Goal: Task Accomplishment & Management: Manage account settings

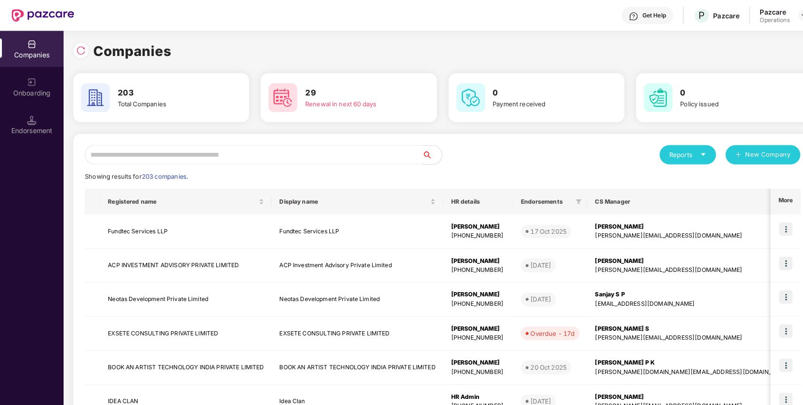
click at [220, 155] on input "text" at bounding box center [248, 151] width 330 height 19
paste input "**********"
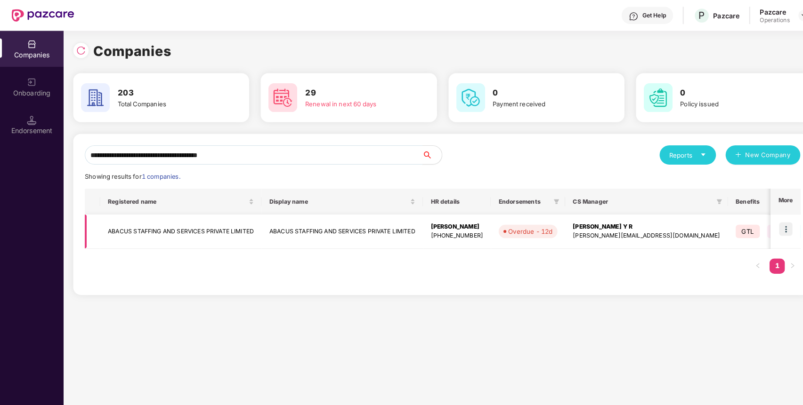
type input "**********"
click at [153, 224] on td "ABACUS STAFFING AND SERVICES PRIVATE LIMITED" at bounding box center [177, 226] width 158 height 33
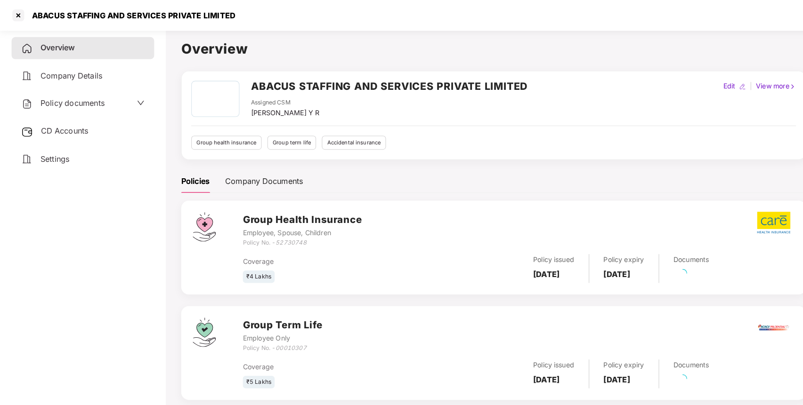
click at [91, 93] on div "Policy documents" at bounding box center [80, 101] width 139 height 22
click at [89, 100] on span "Policy documents" at bounding box center [71, 100] width 63 height 9
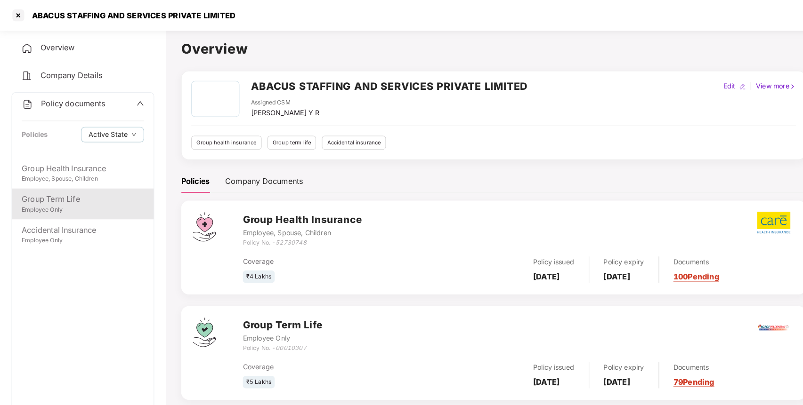
click at [122, 201] on div "Employee Only" at bounding box center [81, 205] width 120 height 9
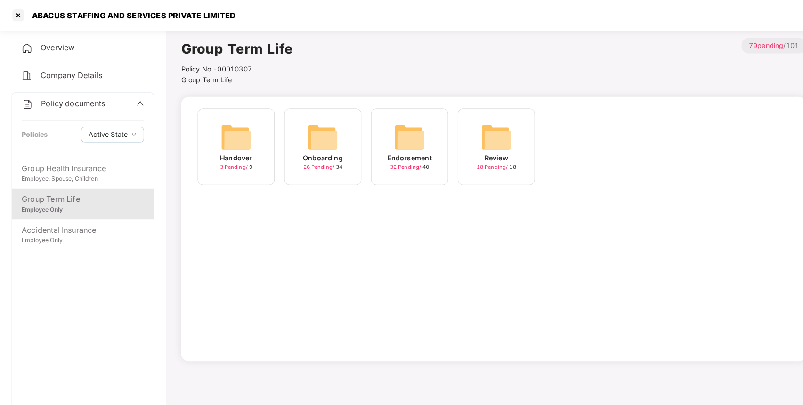
click at [394, 127] on img at bounding box center [400, 134] width 30 height 30
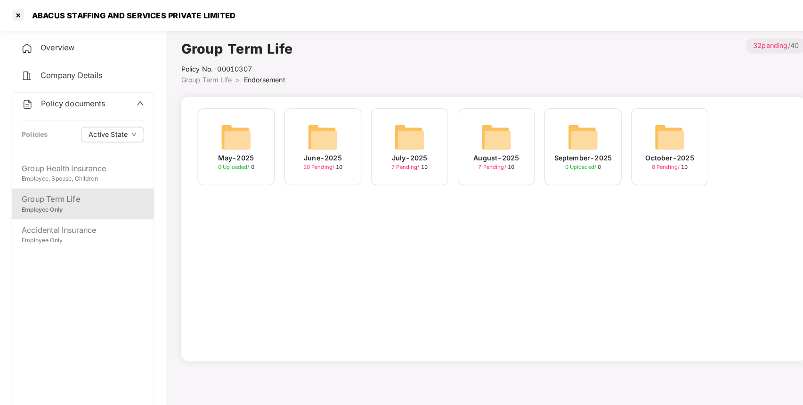
click at [659, 153] on div "October-2025" at bounding box center [655, 154] width 48 height 10
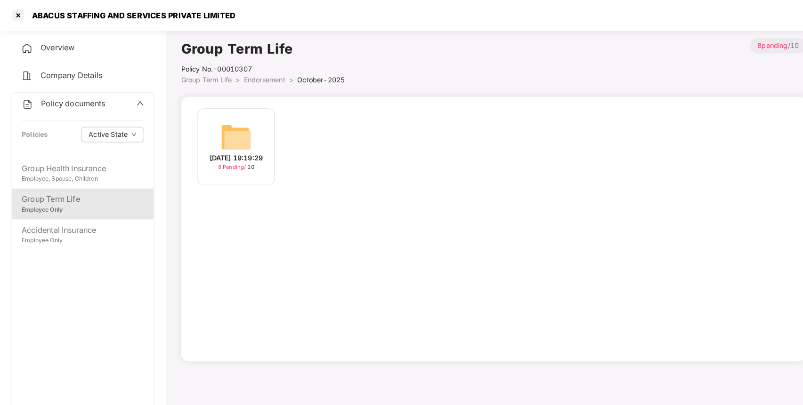
click at [223, 131] on img at bounding box center [231, 134] width 30 height 30
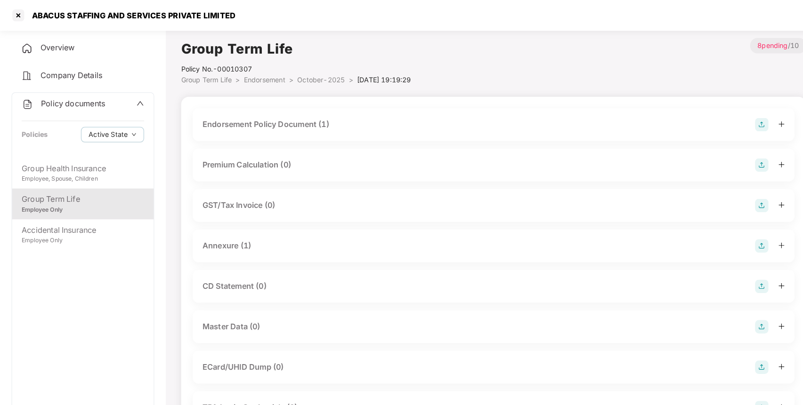
click at [744, 120] on img at bounding box center [744, 121] width 13 height 13
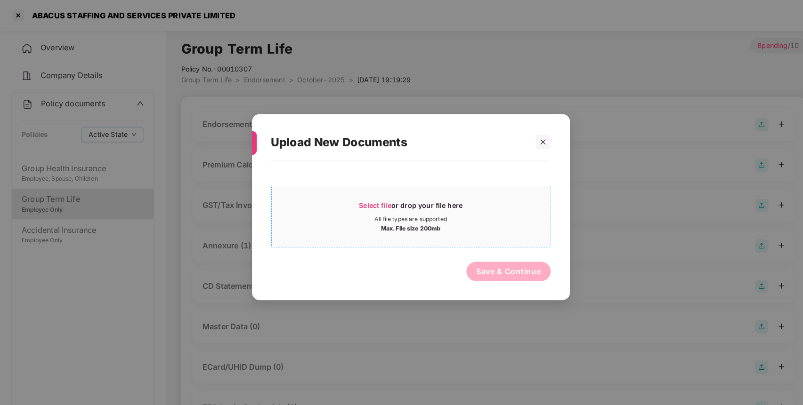
click at [455, 227] on div "Max. File size 200mb" at bounding box center [402, 222] width 272 height 9
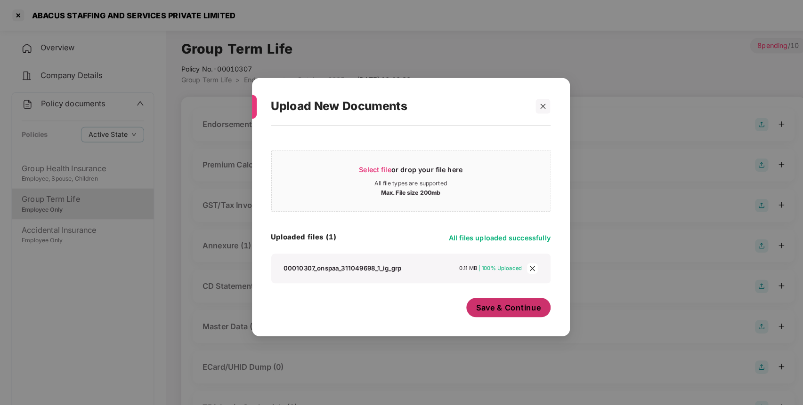
click at [484, 304] on span "Save & Continue" at bounding box center [497, 301] width 64 height 10
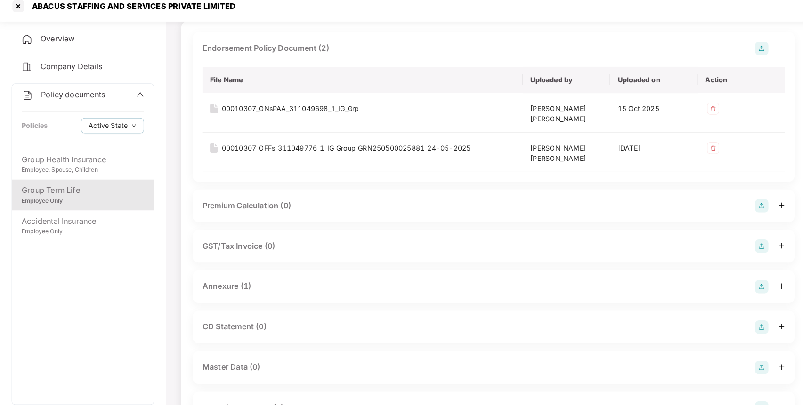
scroll to position [81, 0]
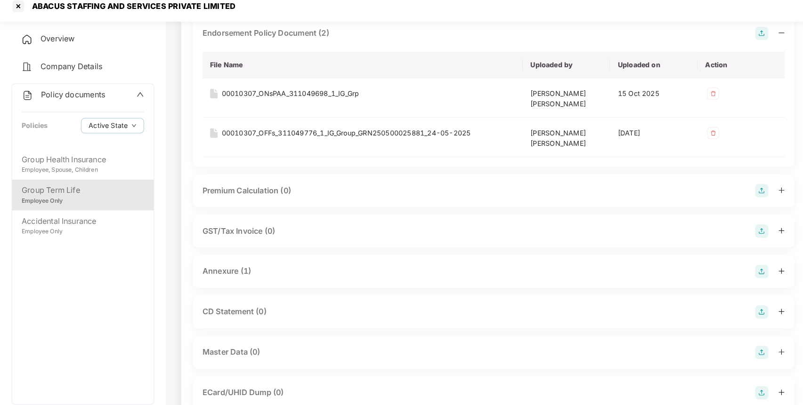
click at [746, 275] on img at bounding box center [744, 274] width 13 height 13
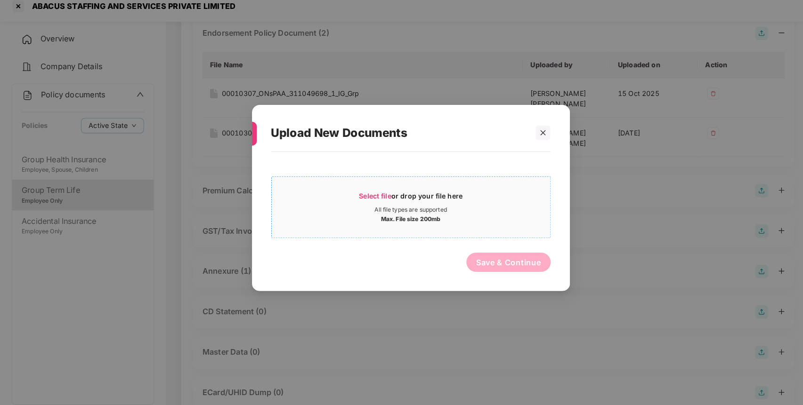
click at [405, 206] on div "Select file or drop your file here" at bounding box center [401, 203] width 101 height 14
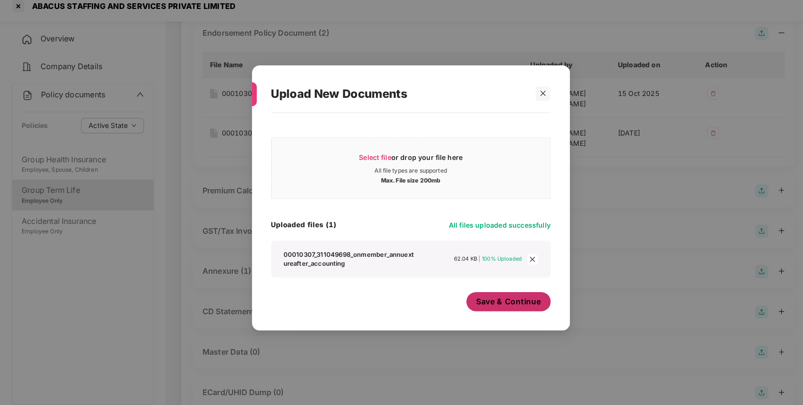
click at [475, 300] on span "Save & Continue" at bounding box center [497, 304] width 64 height 10
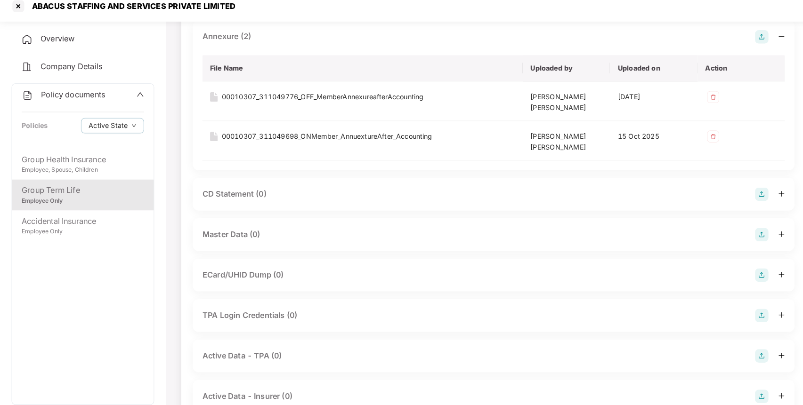
scroll to position [347, 0]
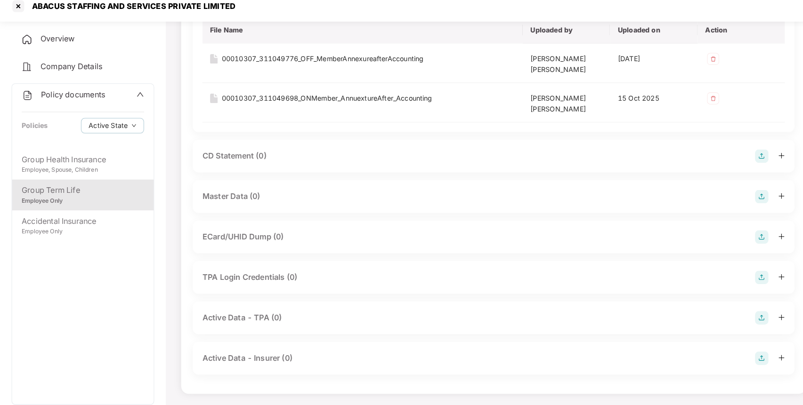
click at [738, 199] on img at bounding box center [744, 201] width 13 height 13
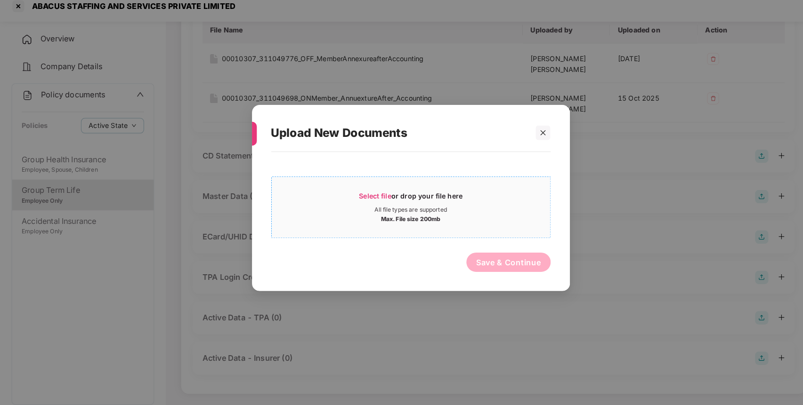
click at [424, 203] on div "Select file or drop your file here" at bounding box center [401, 203] width 101 height 14
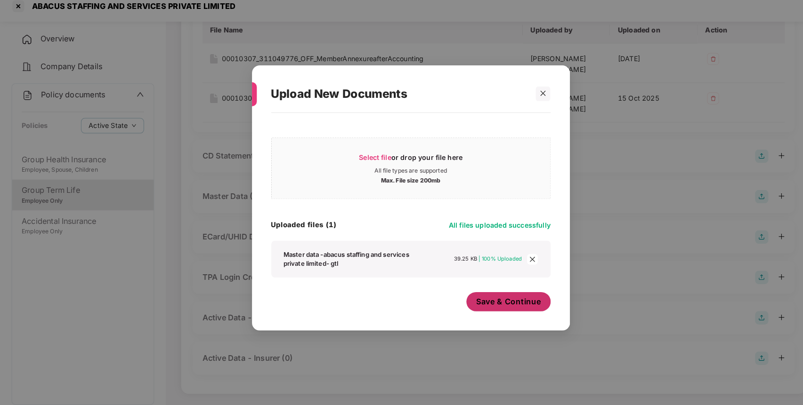
click at [484, 306] on span "Save & Continue" at bounding box center [497, 304] width 64 height 10
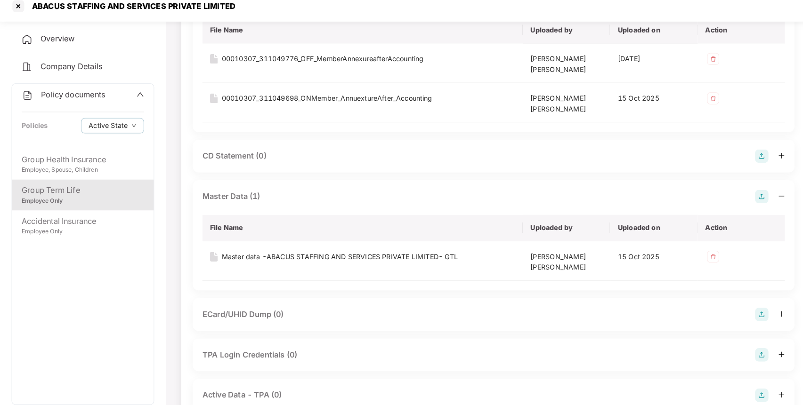
click at [57, 97] on span "Policy documents" at bounding box center [71, 101] width 63 height 9
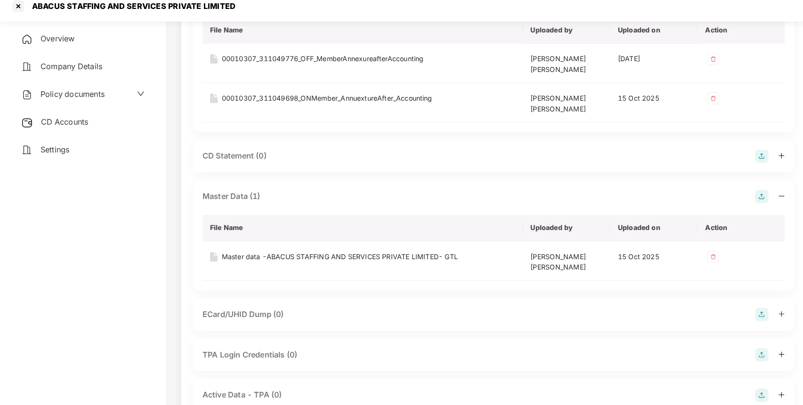
click at [70, 140] on div "Overview Company Details Policy documents CD Accounts Settings" at bounding box center [80, 101] width 139 height 130
click at [81, 126] on span "CD Accounts" at bounding box center [63, 127] width 46 height 9
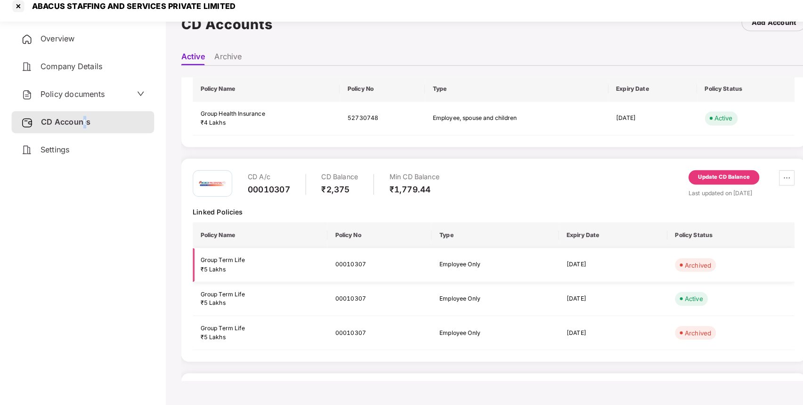
scroll to position [67, 0]
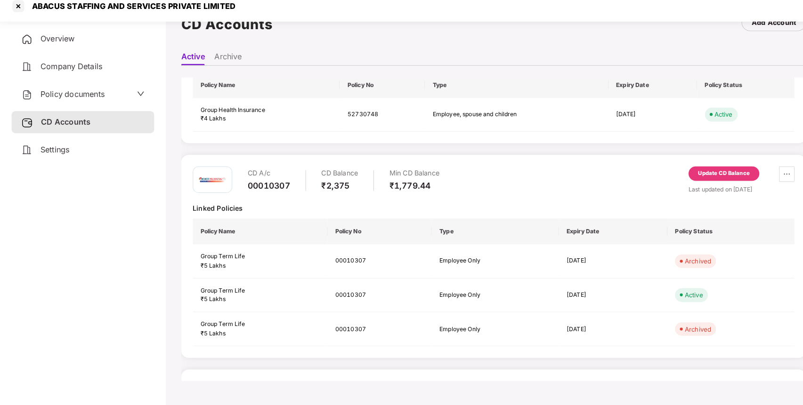
click at [727, 172] on div "Update CD Balance" at bounding box center [707, 179] width 69 height 14
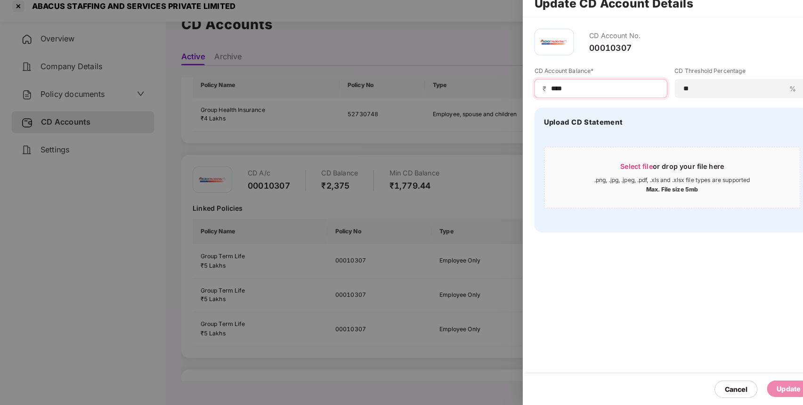
click at [570, 95] on input "****" at bounding box center [591, 96] width 106 height 10
type input "*"
type input "****"
click at [775, 391] on div "Update" at bounding box center [770, 389] width 23 height 10
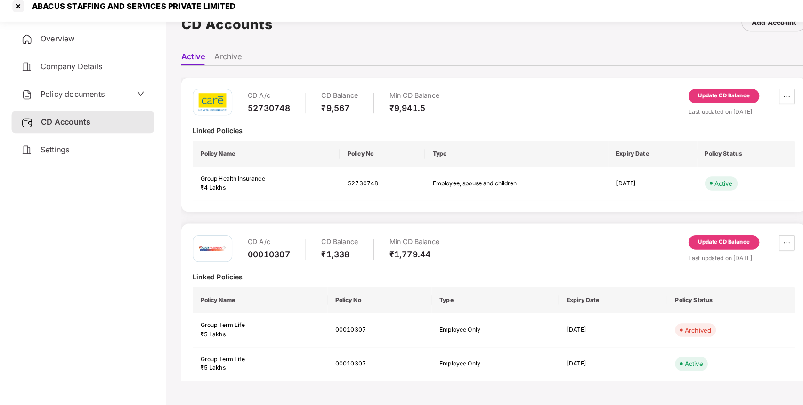
click at [40, 14] on div "ABACUS STAFFING AND SERVICES PRIVATE LIMITED" at bounding box center [127, 14] width 205 height 9
copy div "ABACUS"
click at [16, 12] on div at bounding box center [17, 15] width 15 height 15
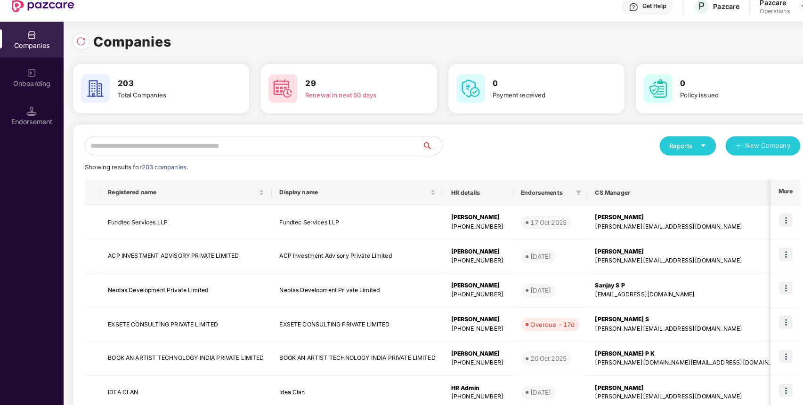
scroll to position [0, 0]
click at [229, 151] on input "text" at bounding box center [248, 151] width 330 height 19
paste input "******"
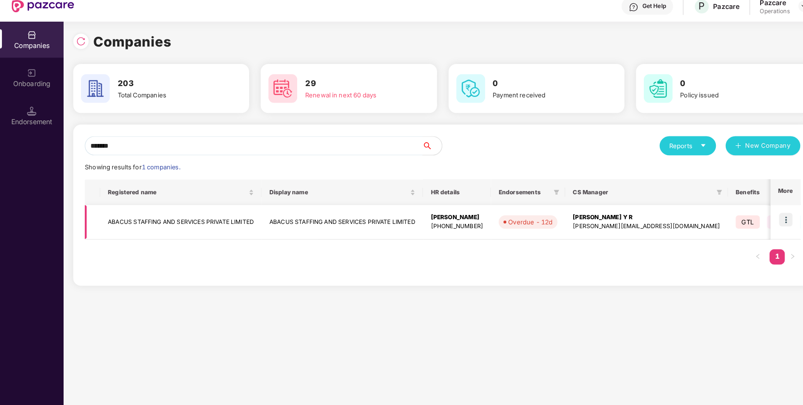
type input "******"
click at [768, 218] on img at bounding box center [768, 224] width 13 height 13
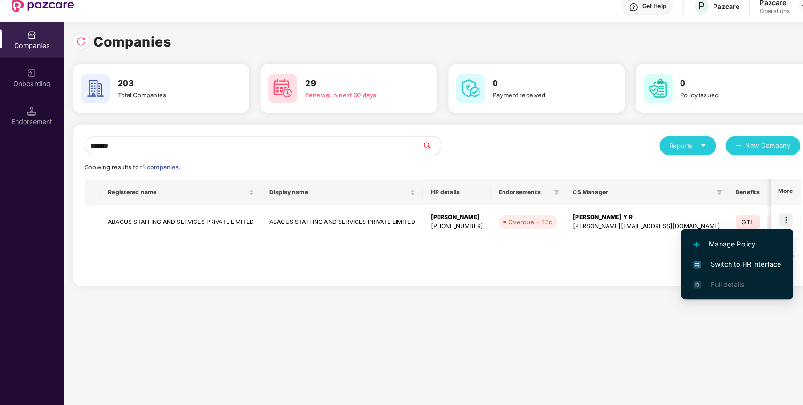
click at [682, 262] on span "Switch to HR interface" at bounding box center [721, 267] width 86 height 10
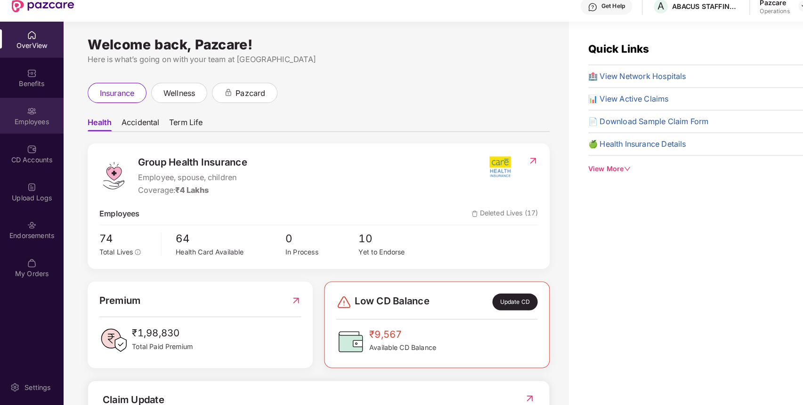
click at [34, 127] on div "Employees" at bounding box center [31, 127] width 62 height 9
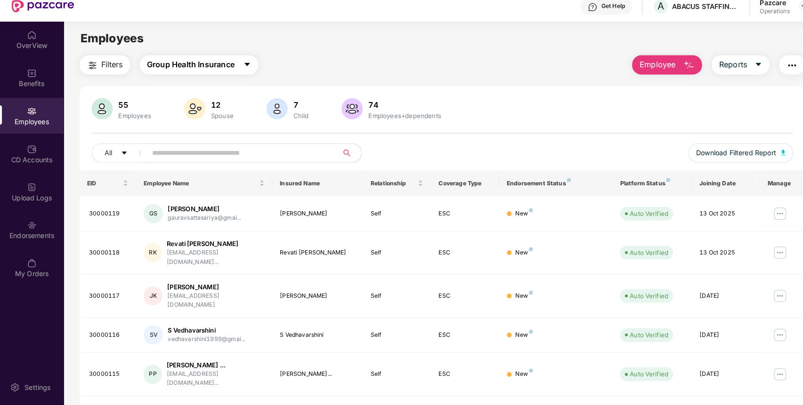
click at [199, 77] on span "Group Health Insurance" at bounding box center [187, 72] width 86 height 12
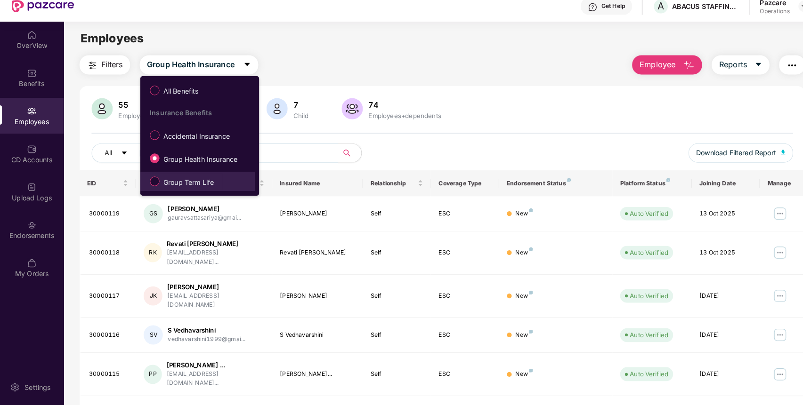
click at [196, 183] on span "Group Term Life" at bounding box center [184, 187] width 57 height 10
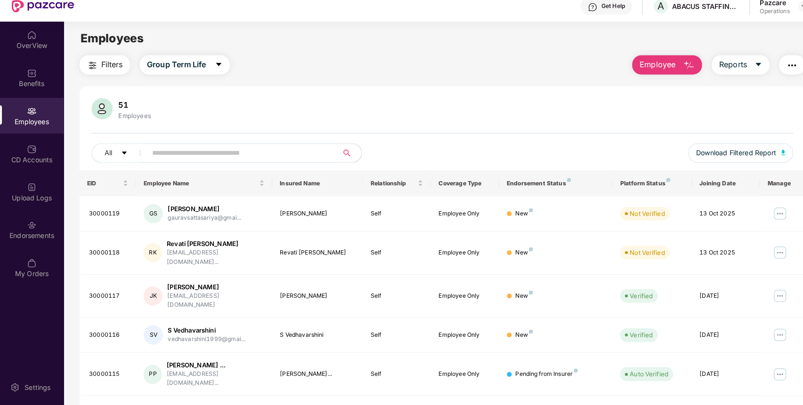
click at [103, 73] on span "Filters" at bounding box center [109, 72] width 21 height 12
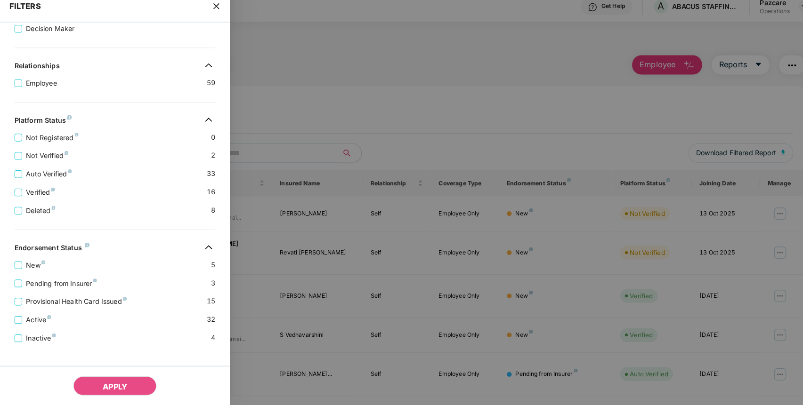
scroll to position [189, 0]
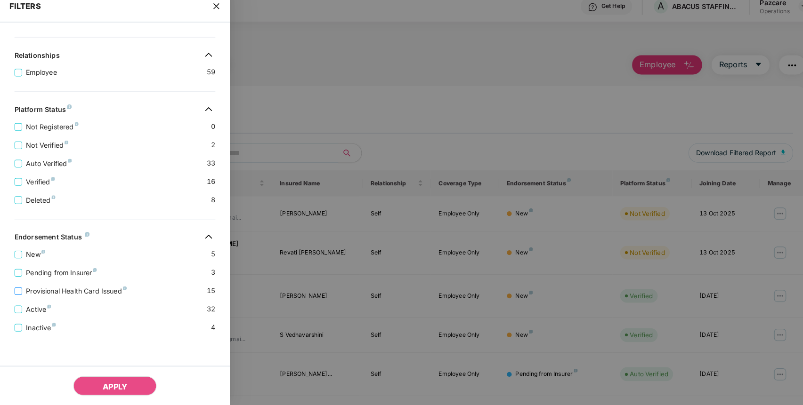
click at [78, 291] on span "Provisional Health Card Issued" at bounding box center [75, 294] width 106 height 10
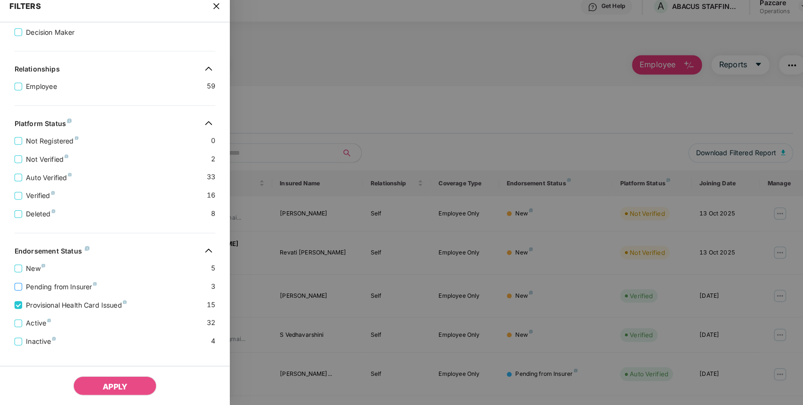
click at [74, 292] on span "Pending from Insurer" at bounding box center [60, 289] width 77 height 10
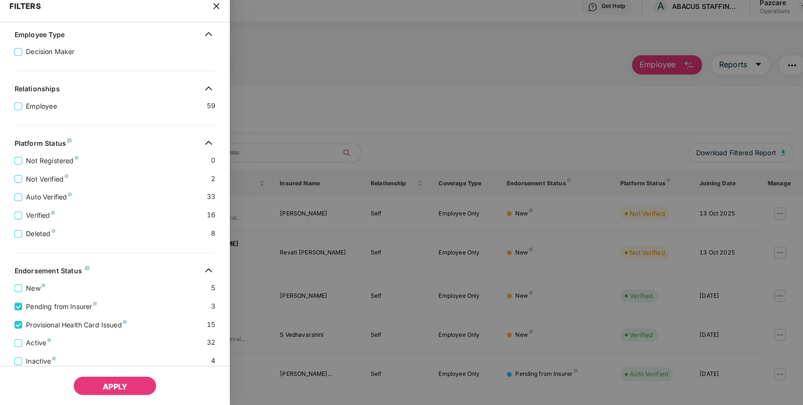
click at [123, 387] on span "APPLY" at bounding box center [112, 386] width 24 height 9
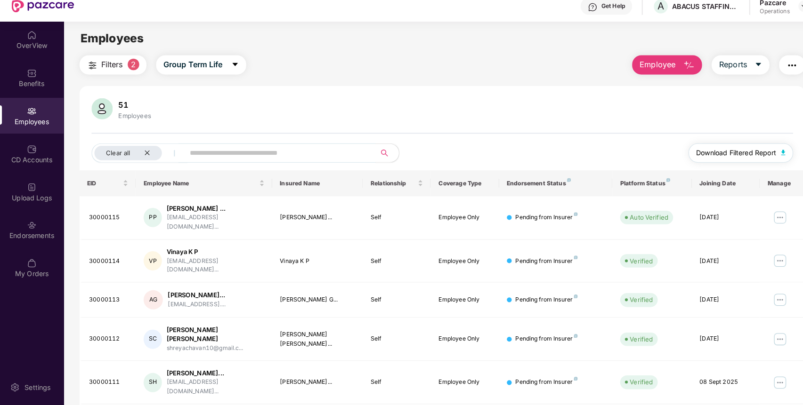
click at [744, 160] on span "Download Filtered Report" at bounding box center [720, 159] width 78 height 10
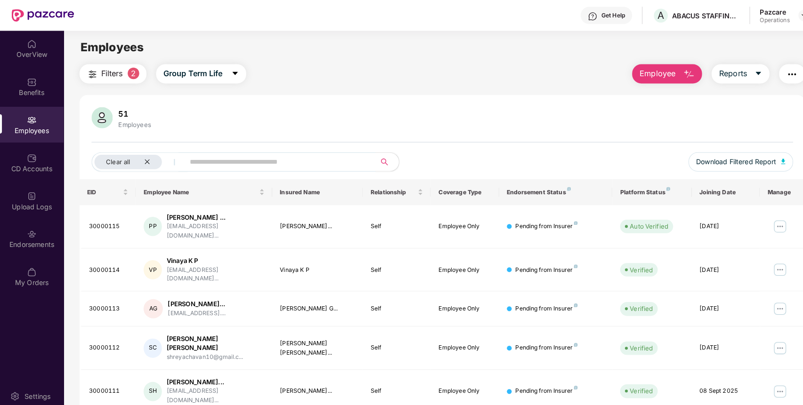
scroll to position [0, 0]
click at [743, 104] on div "51 Employees Clear all Download Filtered Report EID Employee Name Insured Name …" at bounding box center [433, 363] width 710 height 541
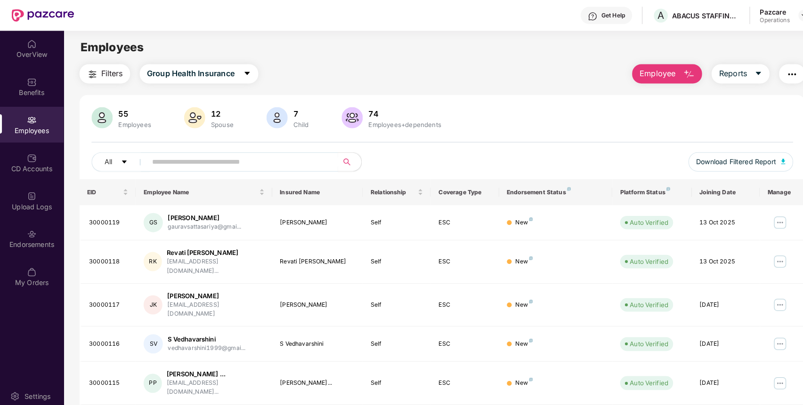
click at [772, 73] on img "button" at bounding box center [774, 72] width 11 height 11
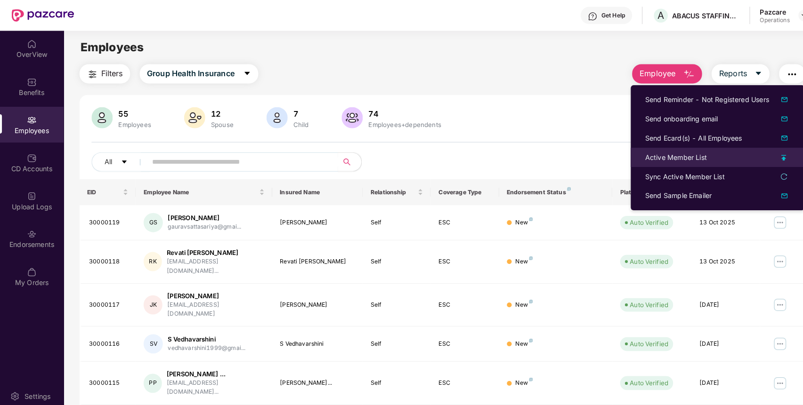
click at [678, 157] on div "Active Member List" at bounding box center [661, 154] width 60 height 10
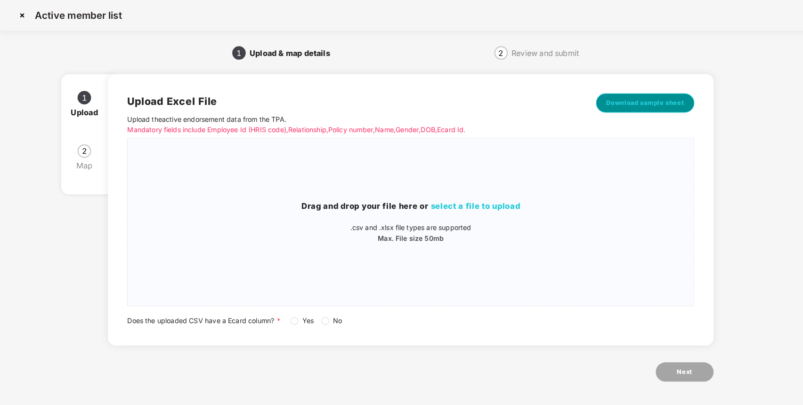
click at [644, 106] on button "Download sample sheet" at bounding box center [631, 100] width 96 height 19
click at [494, 179] on div "Drag and drop your file here or select a file to upload .csv and .xlsx file typ…" at bounding box center [401, 217] width 553 height 149
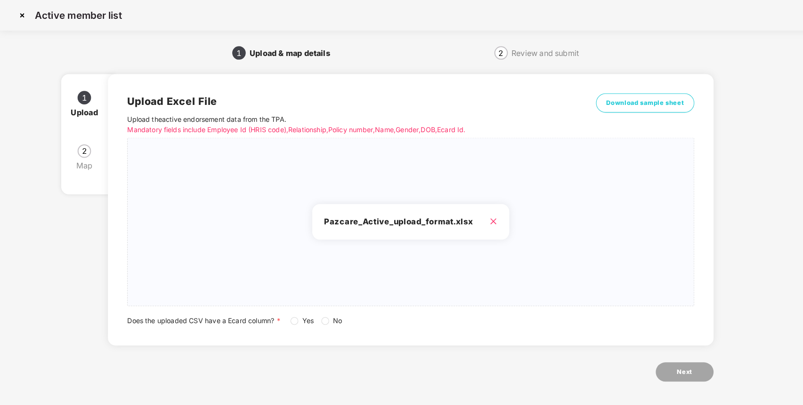
click at [324, 316] on span "No" at bounding box center [330, 314] width 16 height 10
click at [668, 364] on span "Next" at bounding box center [669, 363] width 15 height 9
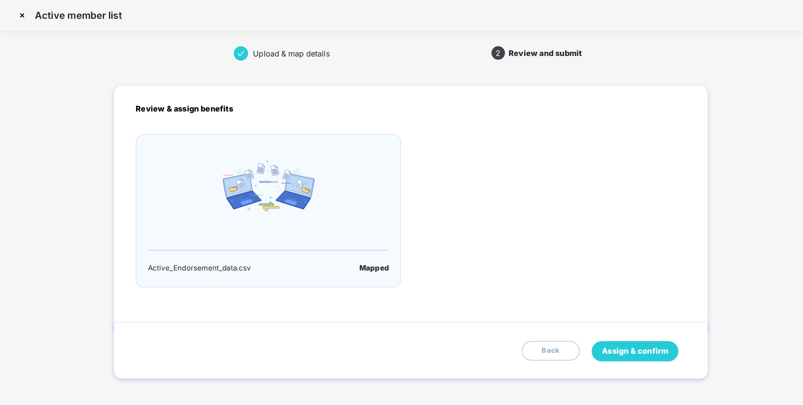
click at [625, 343] on span "Assign & confirm" at bounding box center [620, 344] width 65 height 12
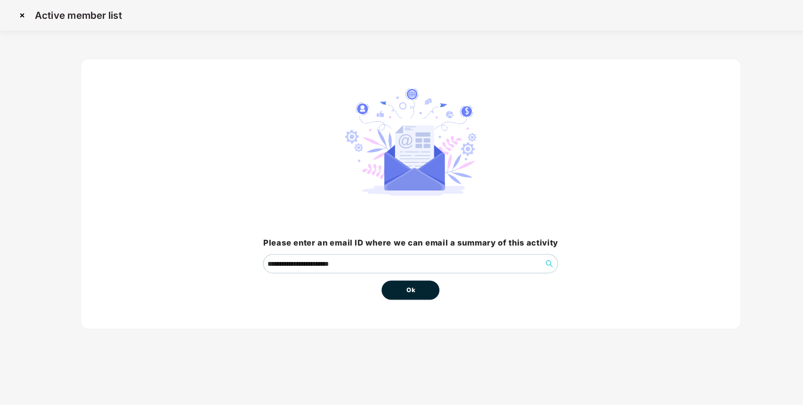
click at [395, 283] on button "Ok" at bounding box center [401, 284] width 57 height 19
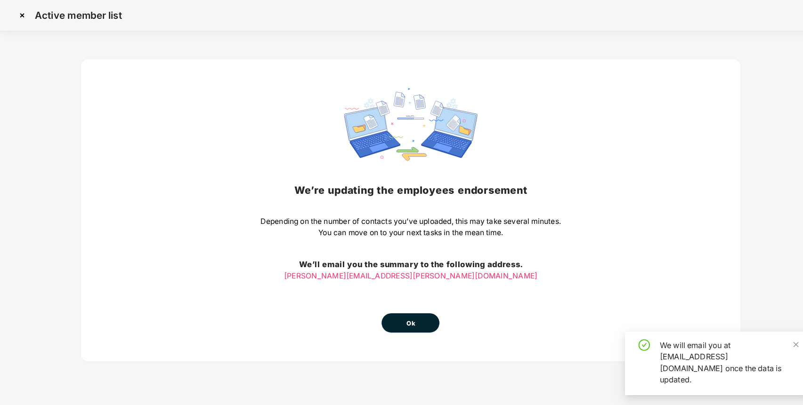
click at [400, 310] on button "Ok" at bounding box center [401, 316] width 57 height 19
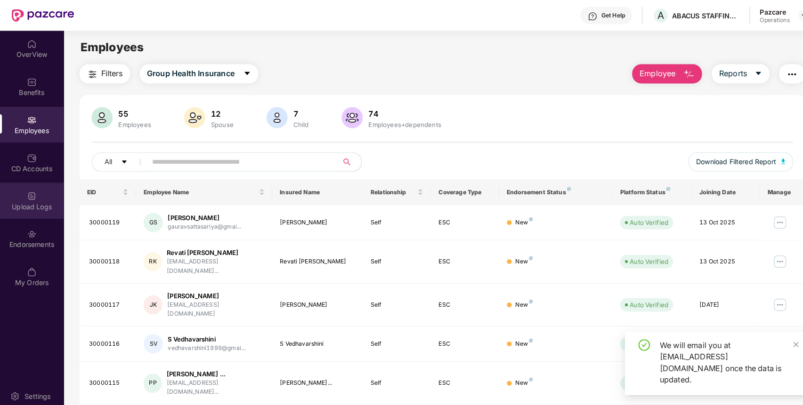
click at [51, 198] on div "Upload Logs" at bounding box center [31, 202] width 62 height 9
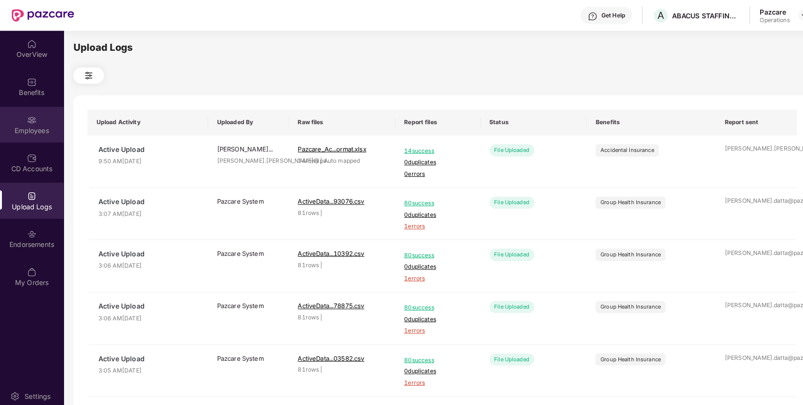
click at [47, 121] on div "Employees" at bounding box center [31, 122] width 62 height 35
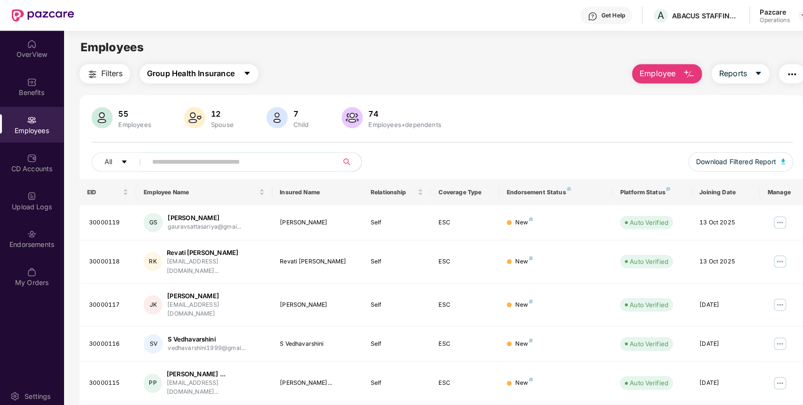
click at [228, 77] on span "Group Health Insurance" at bounding box center [187, 72] width 86 height 12
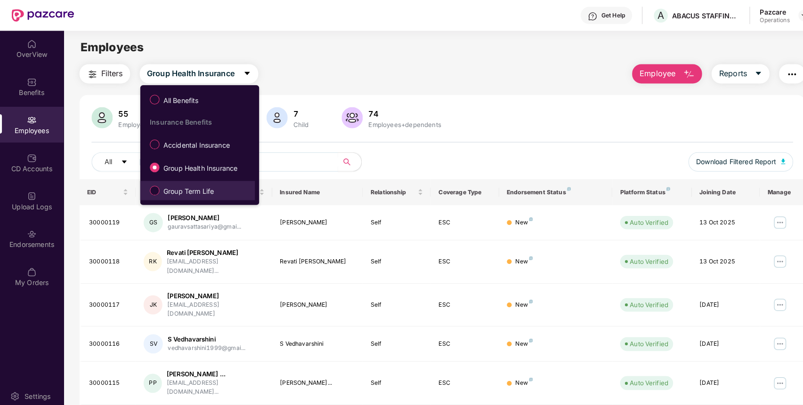
click at [202, 189] on span "Group Term Life" at bounding box center [184, 187] width 57 height 10
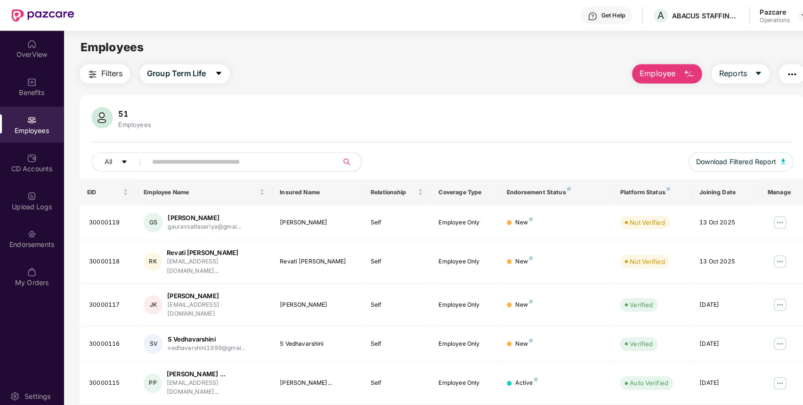
click at [103, 77] on span "Filters" at bounding box center [109, 72] width 21 height 12
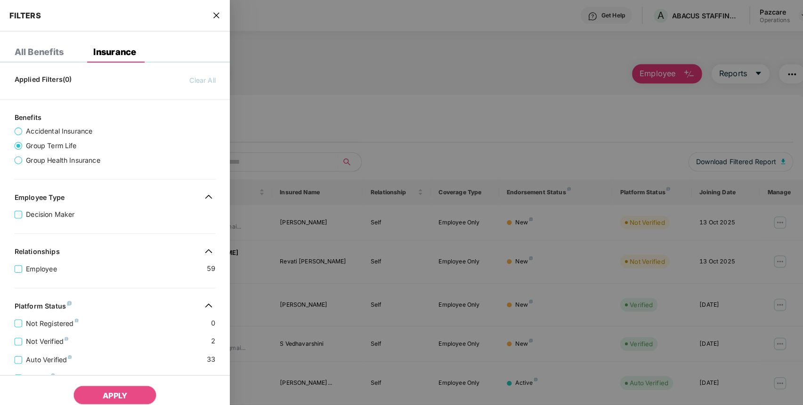
scroll to position [189, 0]
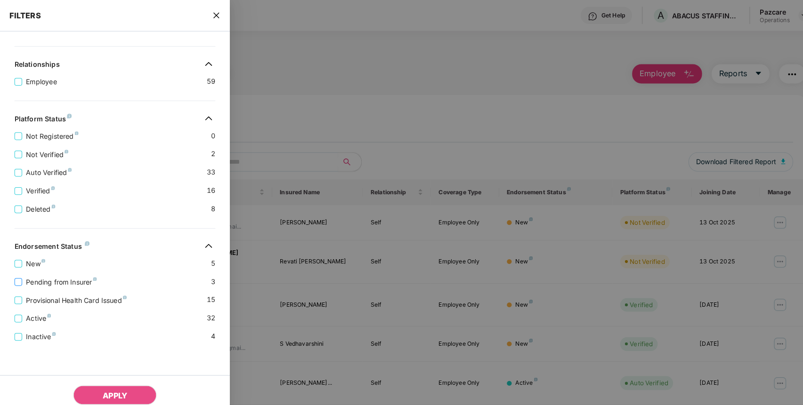
click at [78, 275] on span "Pending from Insurer" at bounding box center [60, 276] width 77 height 10
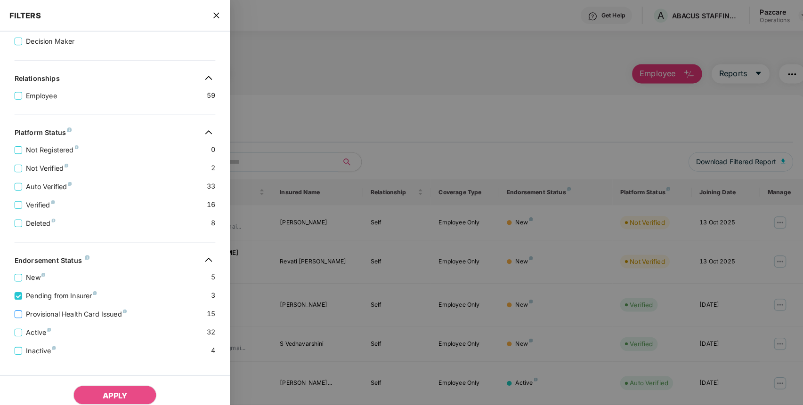
click at [79, 310] on span "Provisional Health Card Issued" at bounding box center [75, 307] width 106 height 10
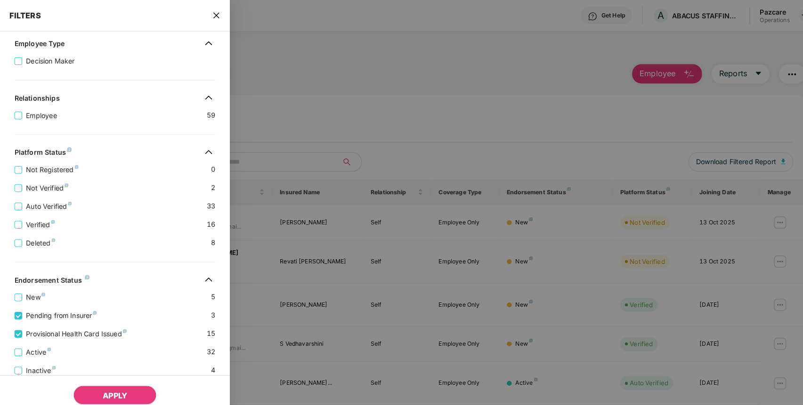
click at [111, 387] on span "APPLY" at bounding box center [112, 386] width 24 height 9
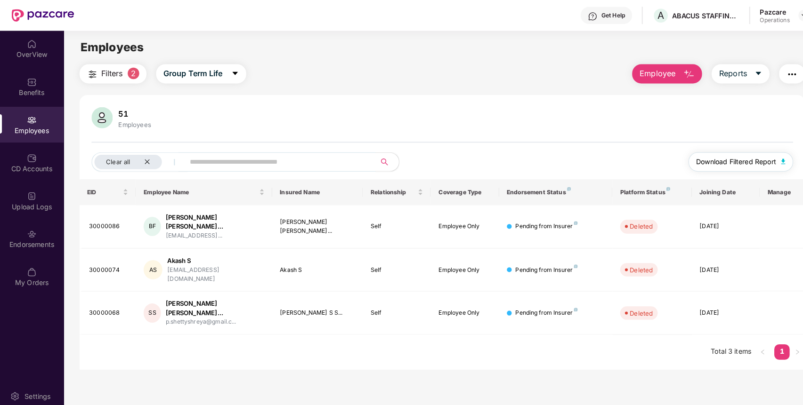
click at [730, 159] on span "Download Filtered Report" at bounding box center [720, 159] width 78 height 10
click at [784, 10] on div at bounding box center [785, 14] width 11 height 11
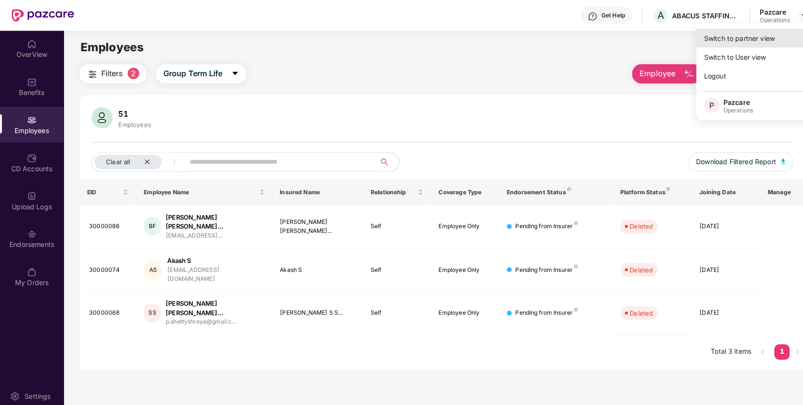
click at [744, 38] on div "Switch to partner view" at bounding box center [742, 37] width 122 height 18
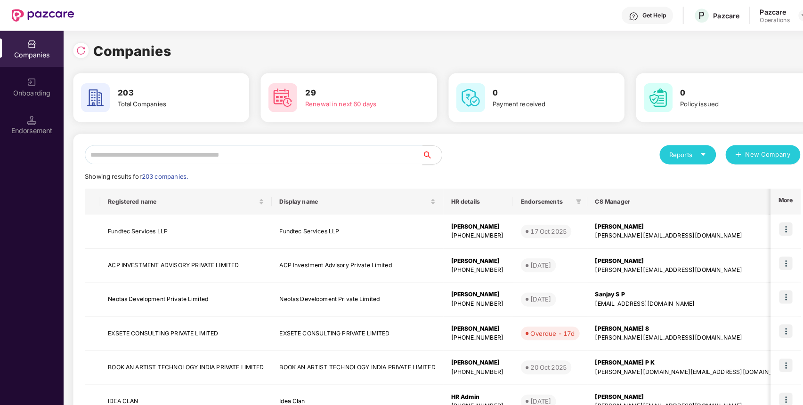
click at [335, 148] on input "text" at bounding box center [248, 151] width 330 height 19
paste input "**********"
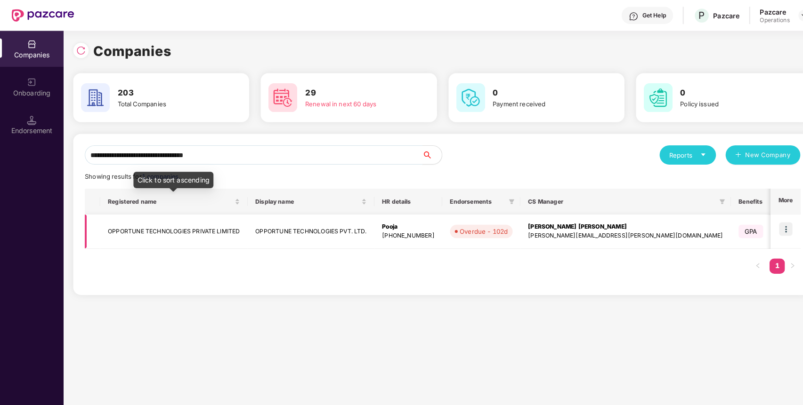
type input "**********"
click at [151, 231] on td "OPPORTUNE TECHNOLOGIES PRIVATE LIMITED" at bounding box center [170, 226] width 144 height 33
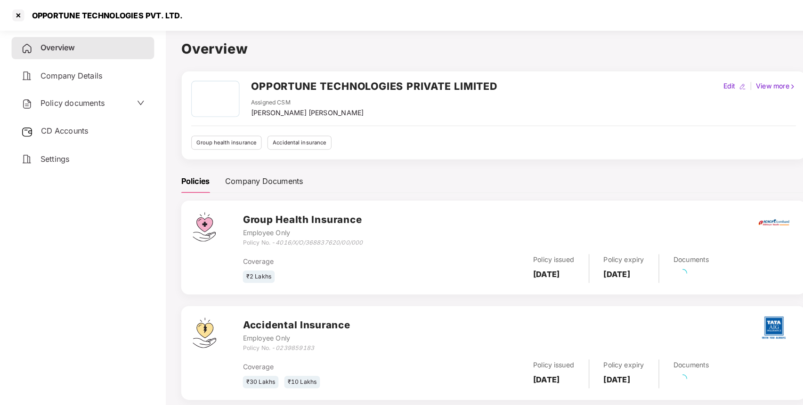
click at [105, 105] on div "Policy documents" at bounding box center [81, 101] width 121 height 12
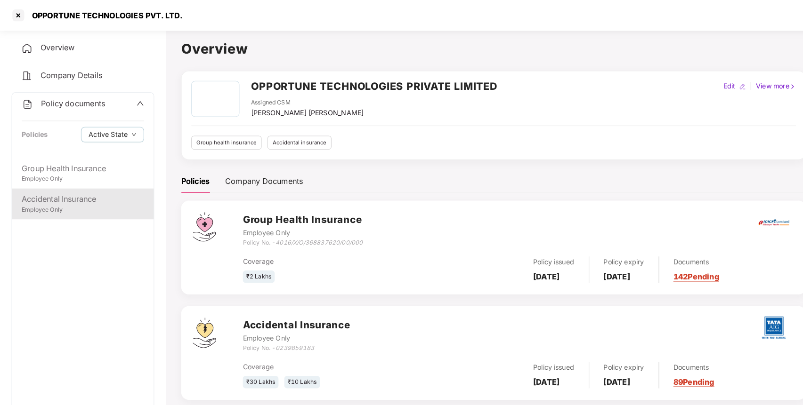
click at [104, 187] on div "Accidental Insurance Employee Only" at bounding box center [81, 200] width 138 height 30
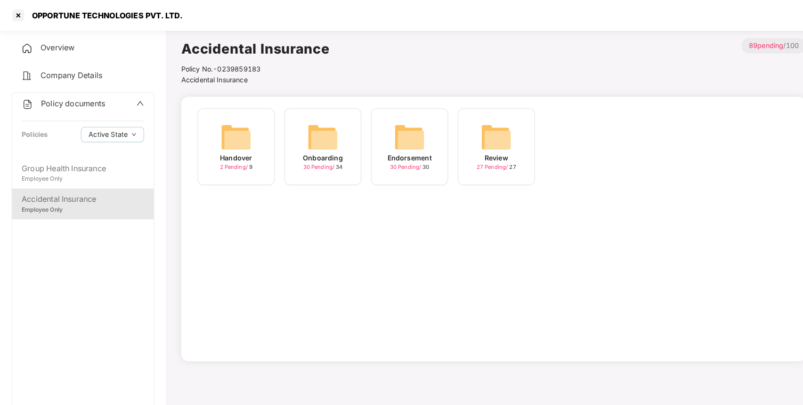
click at [400, 144] on img at bounding box center [400, 134] width 30 height 30
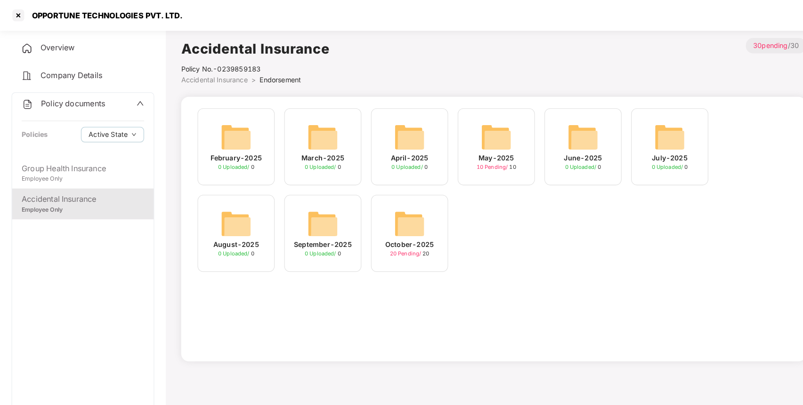
click at [408, 234] on img at bounding box center [400, 219] width 30 height 30
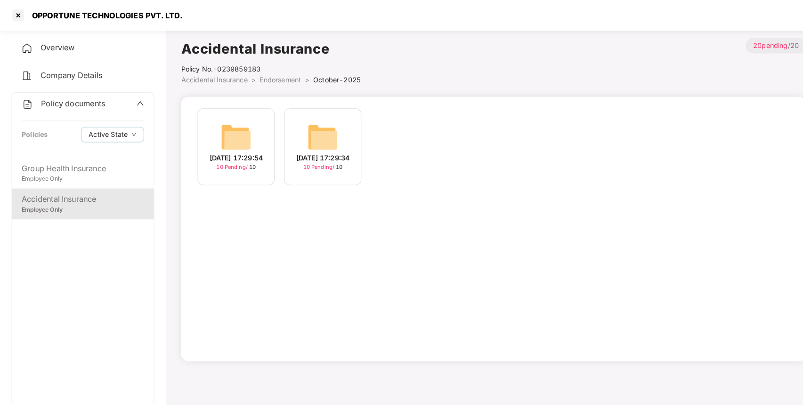
click at [213, 137] on div "10-Oct-2025 17:29:54 10 Pending / 10" at bounding box center [230, 143] width 75 height 75
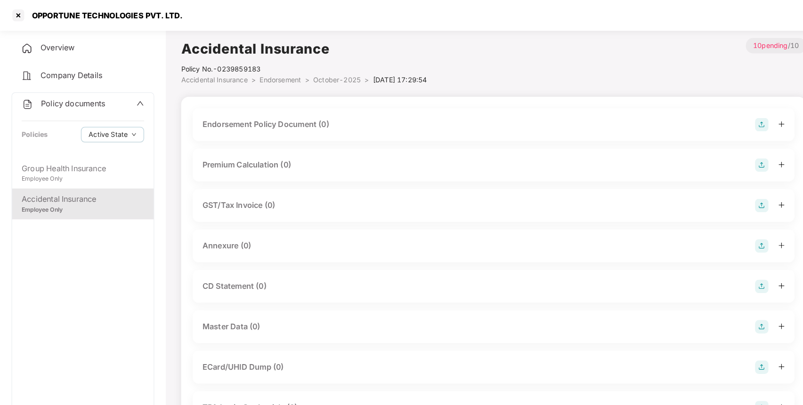
click at [744, 125] on img at bounding box center [744, 121] width 13 height 13
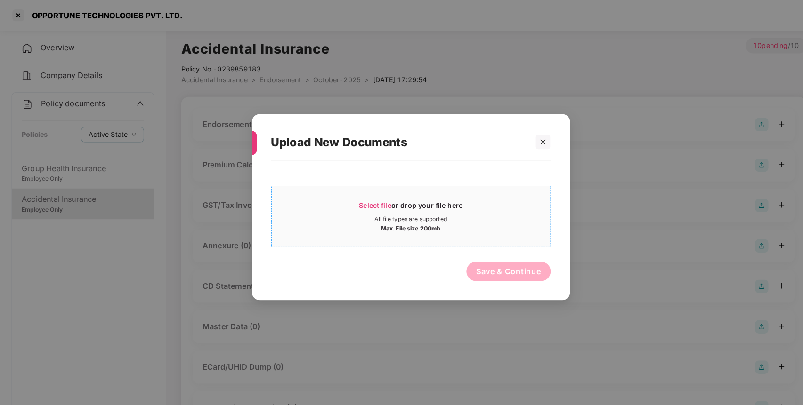
click at [475, 209] on div "Select file or drop your file here" at bounding box center [402, 203] width 272 height 14
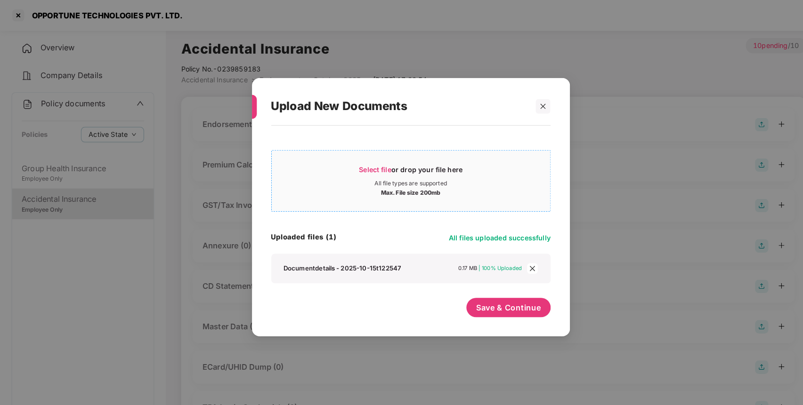
click at [389, 164] on div "Select file or drop your file here" at bounding box center [401, 169] width 101 height 14
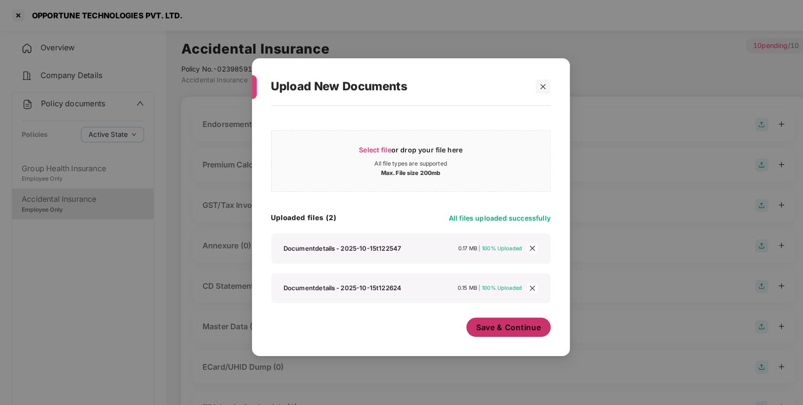
click at [503, 328] on button "Save & Continue" at bounding box center [497, 320] width 82 height 19
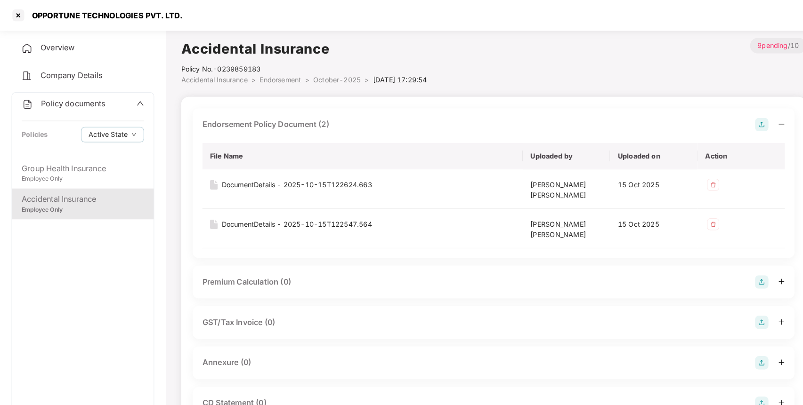
click at [749, 359] on img at bounding box center [744, 354] width 13 height 13
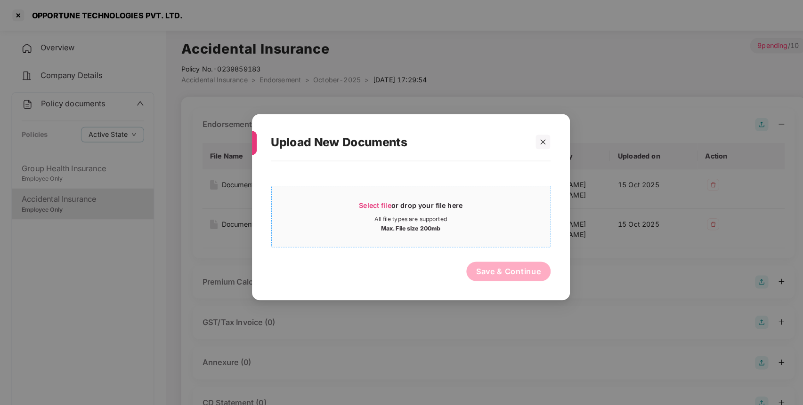
click at [408, 213] on div "All file types are supported" at bounding box center [401, 215] width 71 height 8
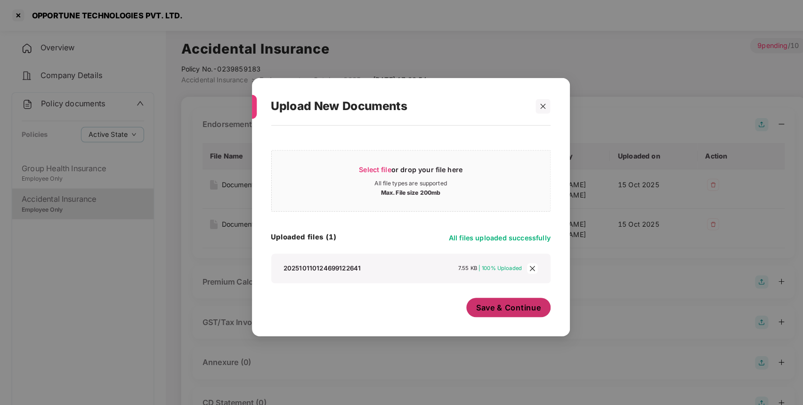
click at [521, 308] on button "Save & Continue" at bounding box center [497, 301] width 82 height 19
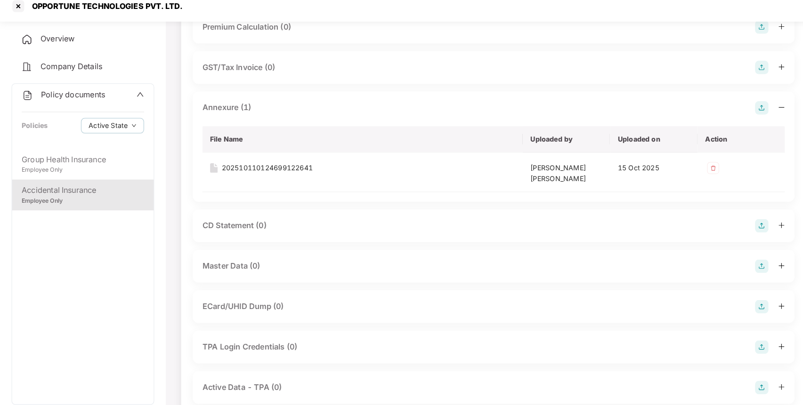
scroll to position [241, 0]
click at [743, 263] on img at bounding box center [744, 268] width 13 height 13
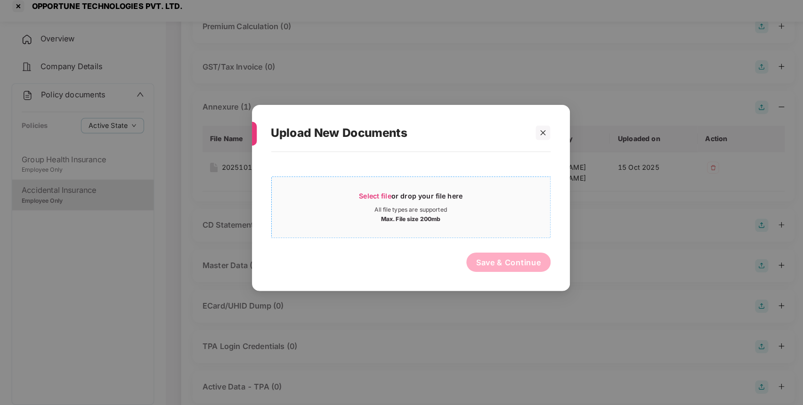
click at [467, 204] on div "Select file or drop your file here" at bounding box center [402, 203] width 272 height 14
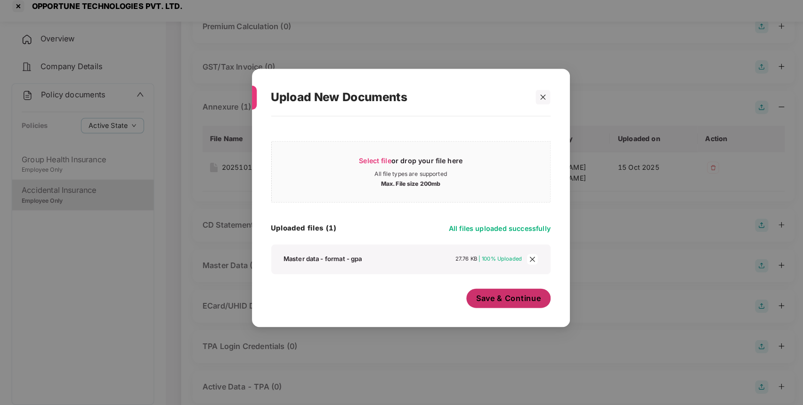
click at [508, 300] on span "Save & Continue" at bounding box center [497, 301] width 64 height 10
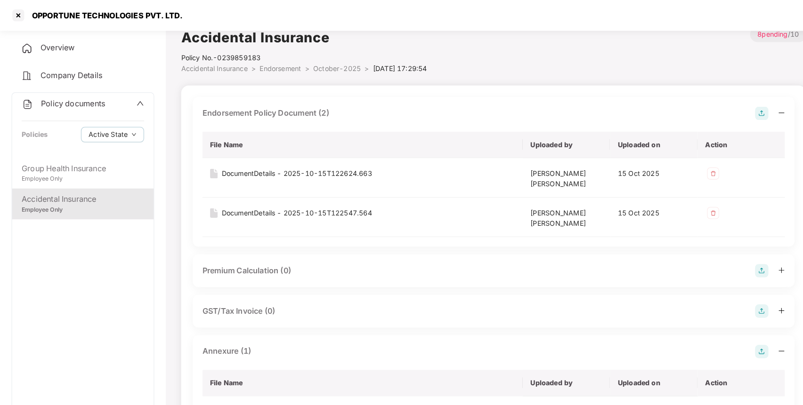
scroll to position [0, 0]
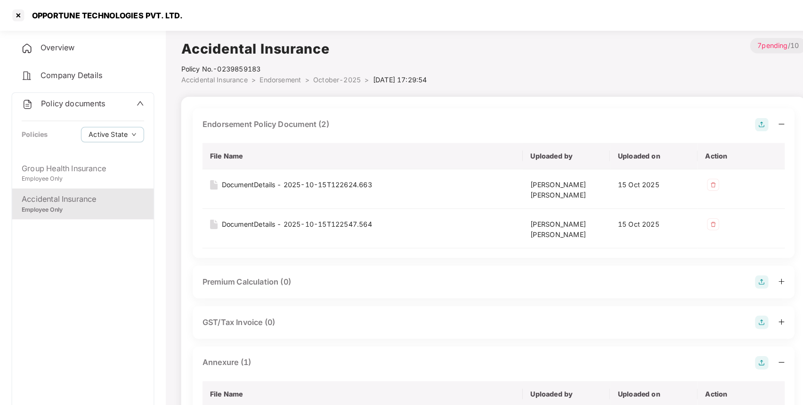
click at [334, 77] on span "October-2025" at bounding box center [329, 78] width 47 height 8
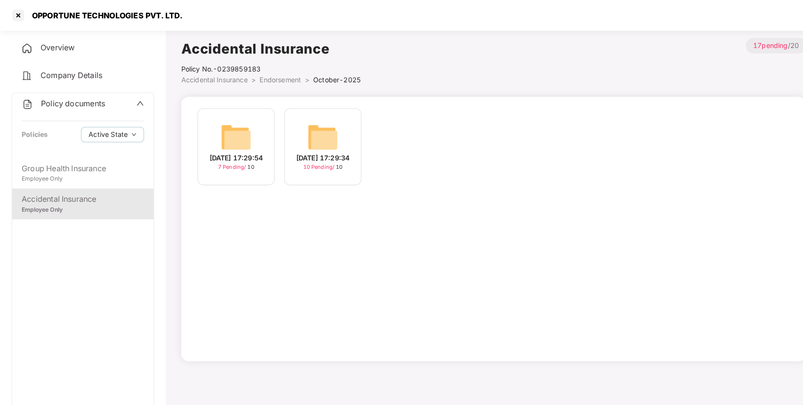
click at [328, 137] on img at bounding box center [315, 134] width 30 height 30
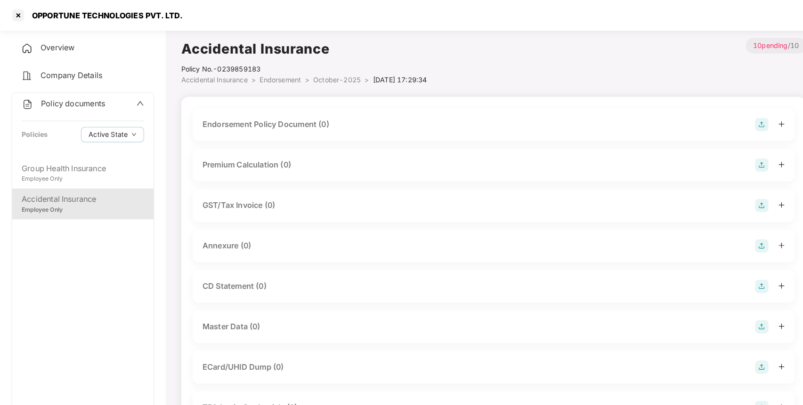
click at [743, 321] on img at bounding box center [744, 319] width 13 height 13
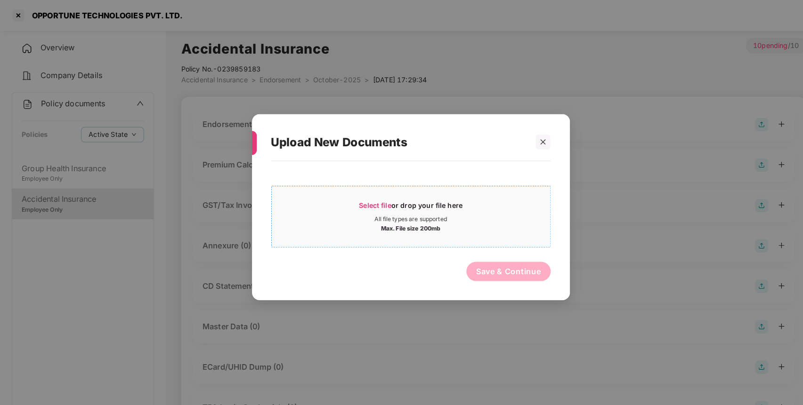
click at [469, 219] on div "Max. File size 200mb" at bounding box center [402, 222] width 272 height 9
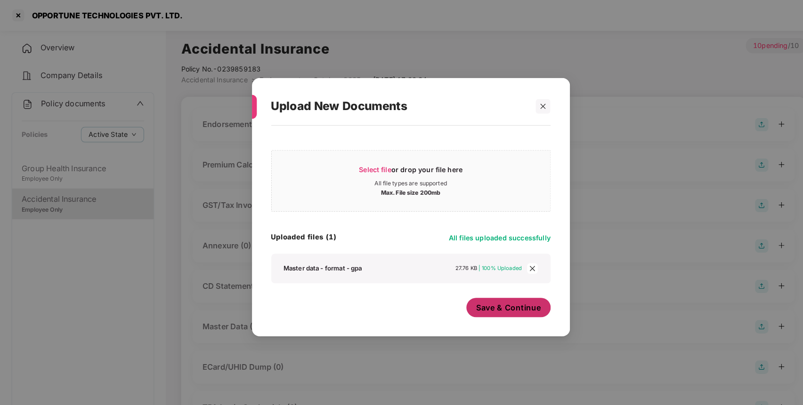
click at [497, 305] on span "Save & Continue" at bounding box center [497, 301] width 64 height 10
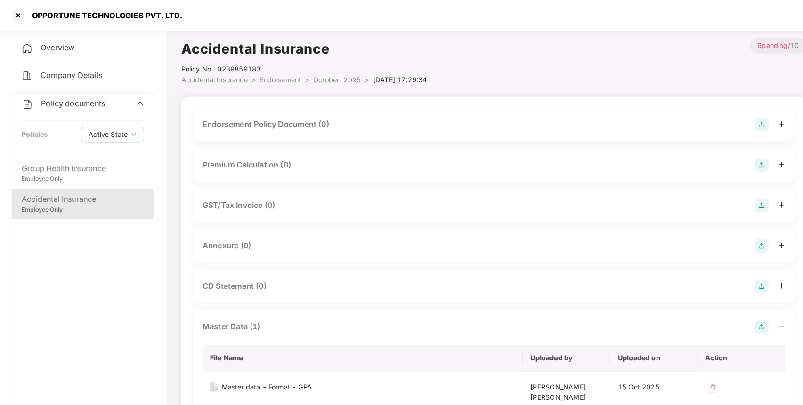
click at [741, 124] on img at bounding box center [744, 121] width 13 height 13
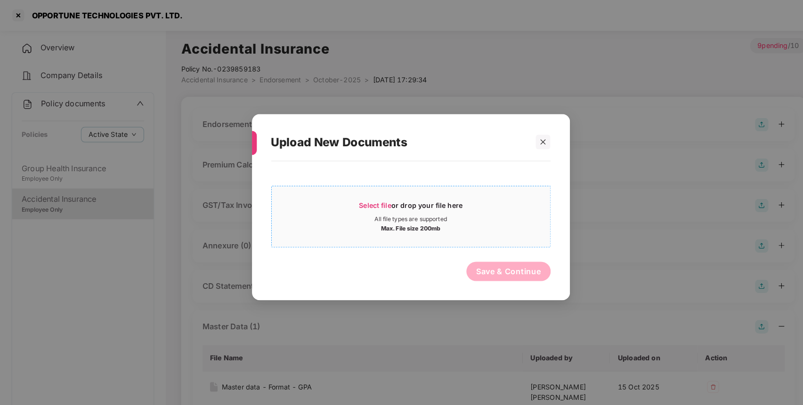
click at [403, 215] on div "All file types are supported" at bounding box center [401, 215] width 71 height 8
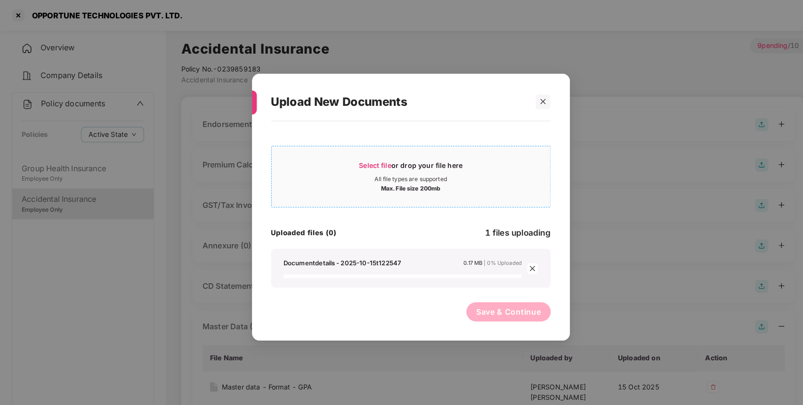
click at [306, 167] on div "Select file or drop your file here" at bounding box center [402, 164] width 272 height 14
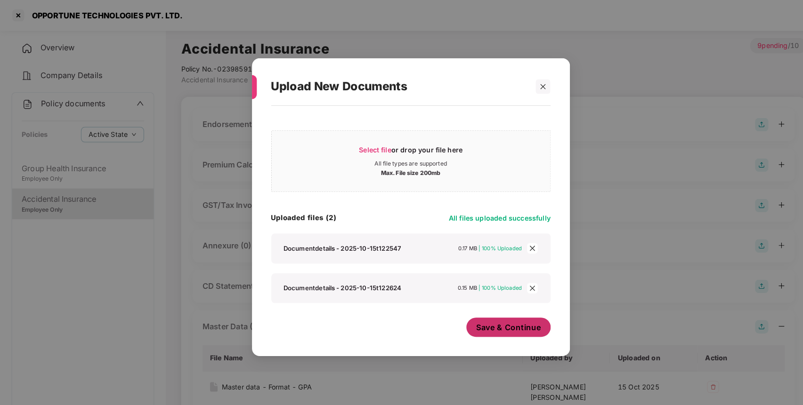
click at [480, 316] on span "Save & Continue" at bounding box center [497, 320] width 64 height 10
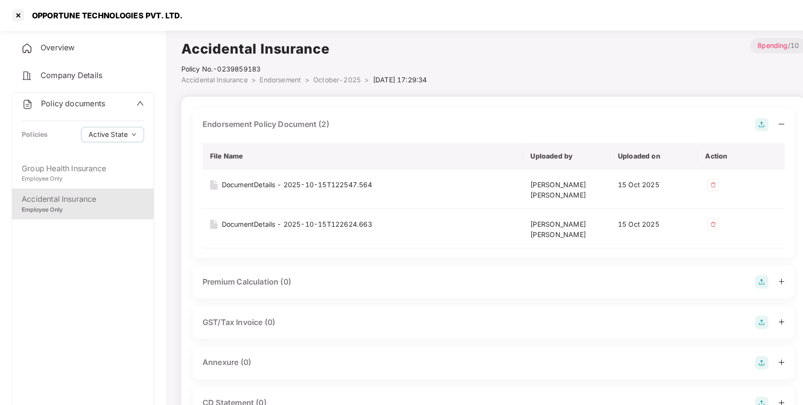
click at [748, 355] on img at bounding box center [744, 354] width 13 height 13
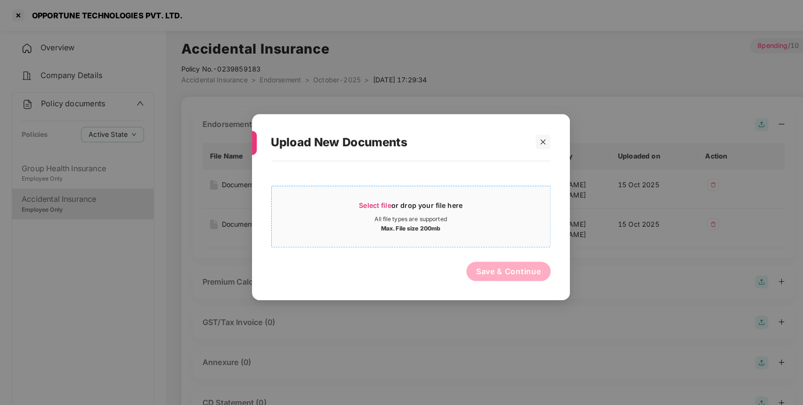
click at [352, 187] on div "Select file or drop your file here All file types are supported Max. File size …" at bounding box center [401, 212] width 273 height 60
click at [355, 195] on span "Select file or drop your file here All file types are supported Max. File size …" at bounding box center [402, 211] width 272 height 45
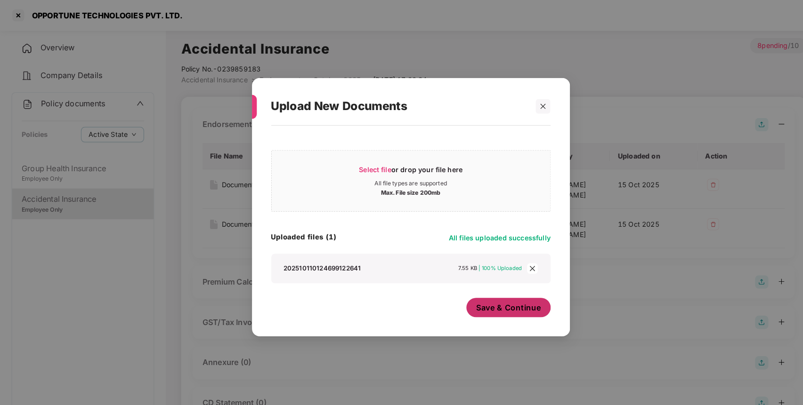
click at [469, 305] on span "Save & Continue" at bounding box center [497, 301] width 64 height 10
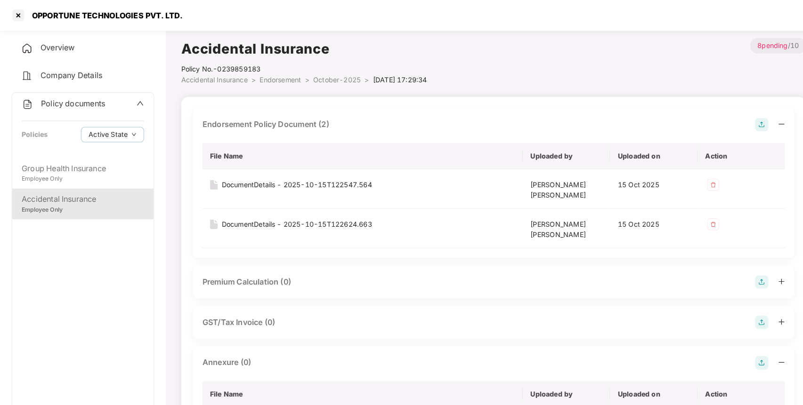
click at [55, 101] on span "Policy documents" at bounding box center [71, 101] width 63 height 9
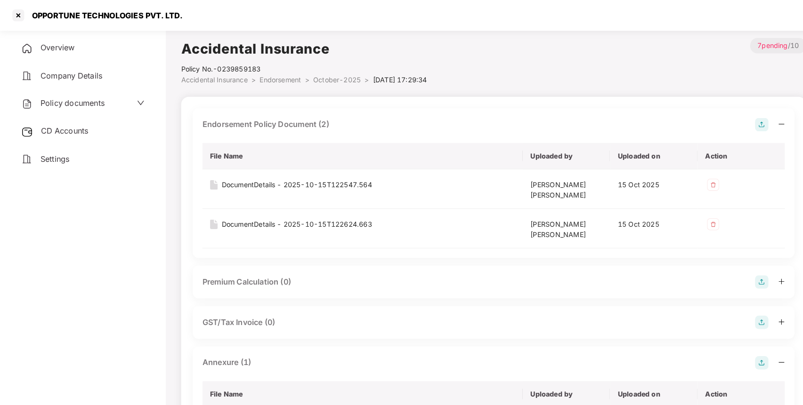
click at [59, 126] on span "CD Accounts" at bounding box center [63, 127] width 46 height 9
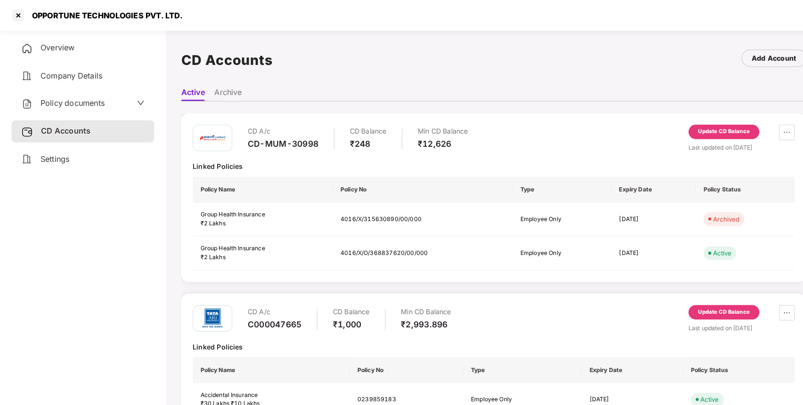
click at [712, 305] on div "Update CD Balance" at bounding box center [707, 305] width 50 height 8
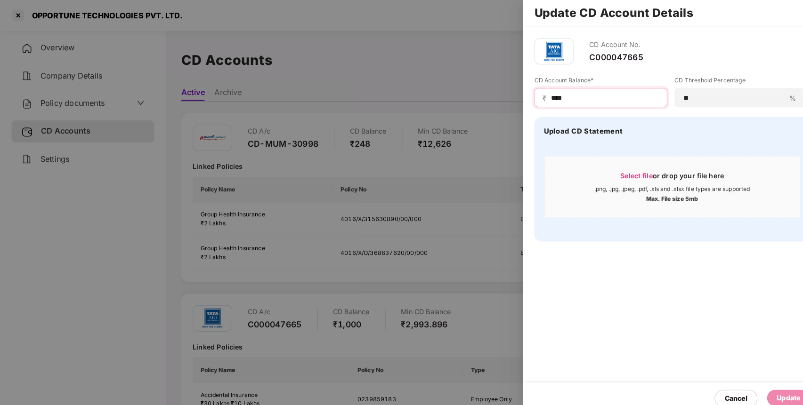
click at [567, 100] on div "₹ ****" at bounding box center [587, 95] width 130 height 19
type input "*"
type input "***"
click at [767, 391] on div "Update" at bounding box center [770, 389] width 23 height 10
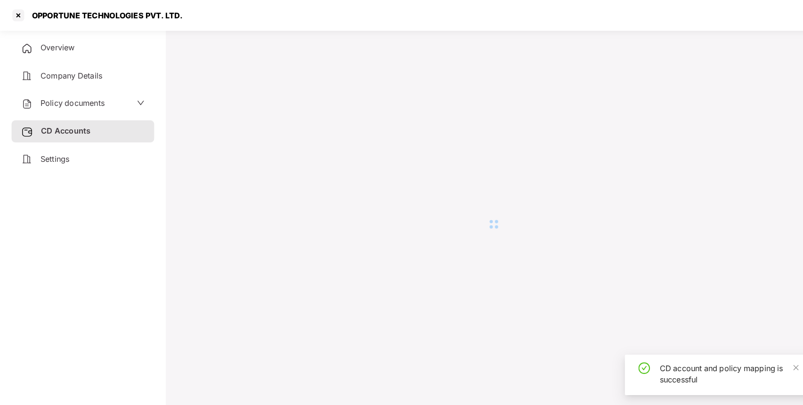
click at [15, 14] on div at bounding box center [17, 15] width 15 height 15
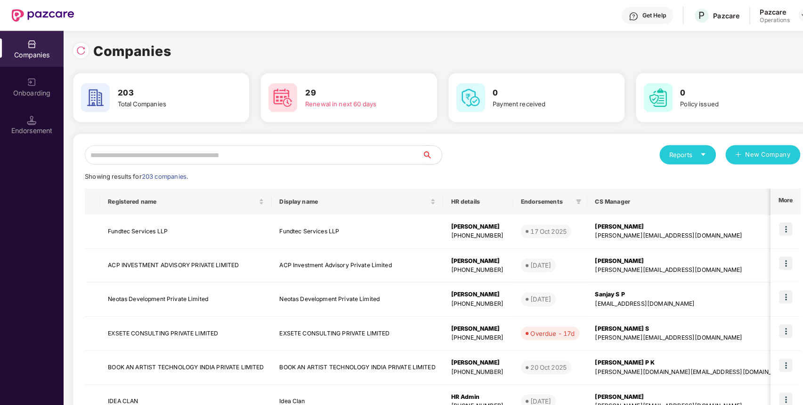
click at [322, 140] on div "Reports New Company Showing results for 203 companies. Registered name Display …" at bounding box center [433, 359] width 722 height 457
click at [311, 153] on input "text" at bounding box center [248, 151] width 330 height 19
paste input "*****"
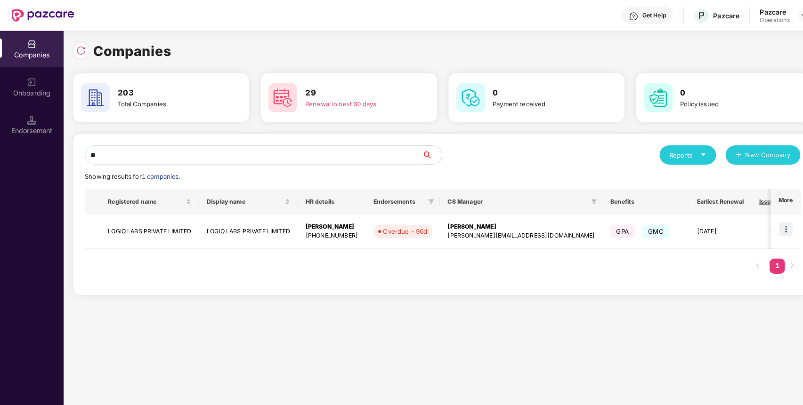
type input "*"
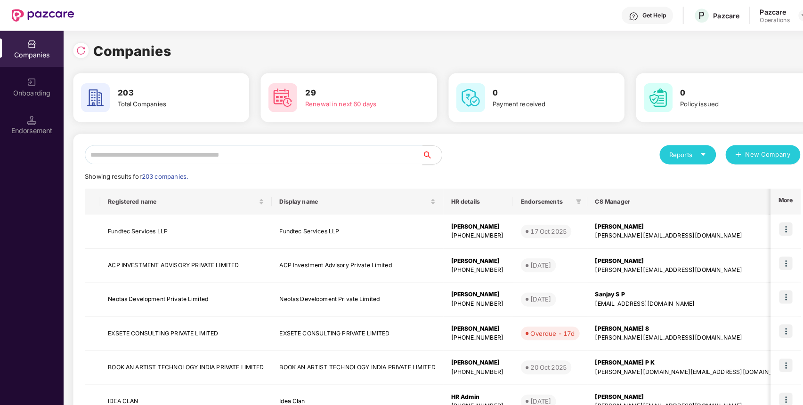
click at [219, 143] on input "text" at bounding box center [248, 151] width 330 height 19
paste input "**********"
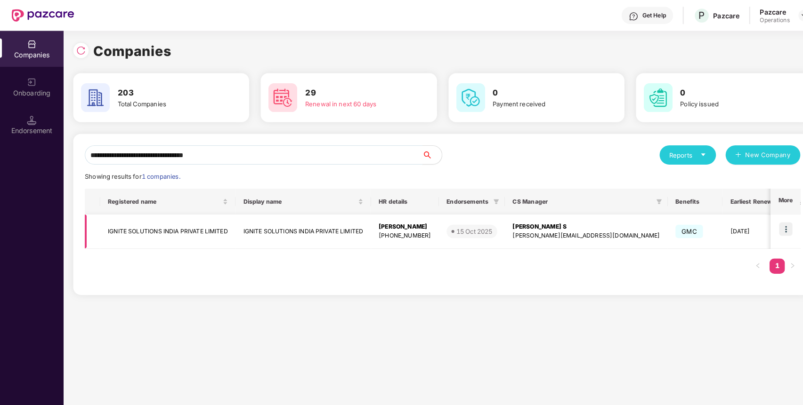
type input "**********"
click at [164, 227] on td "IGNITE SOLUTIONS INDIA PRIVATE LIMITED" at bounding box center [164, 226] width 132 height 33
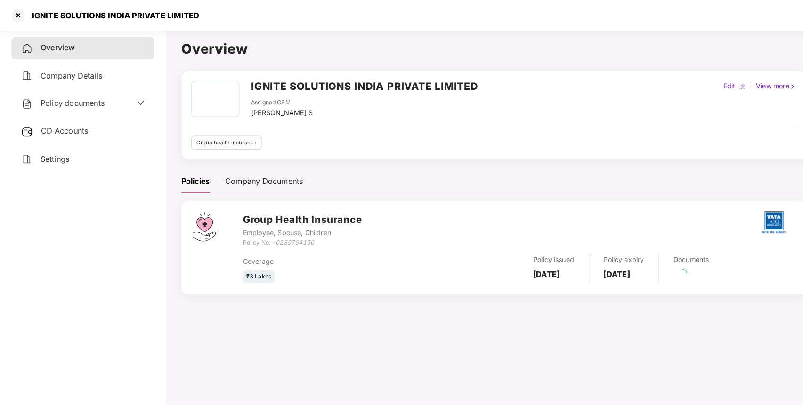
click at [104, 100] on div "Policy documents" at bounding box center [81, 101] width 121 height 12
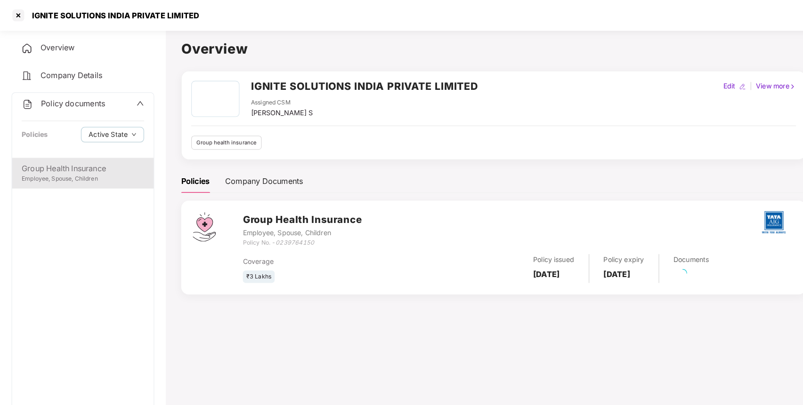
click at [80, 181] on div "Group Health Insurance Employee, Spouse, Children" at bounding box center [81, 169] width 138 height 30
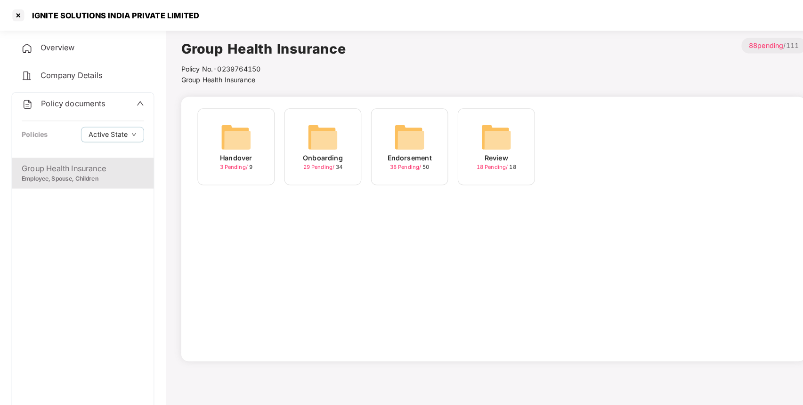
click at [423, 134] on div "Endorsement 38 Pending / 50" at bounding box center [400, 143] width 75 height 75
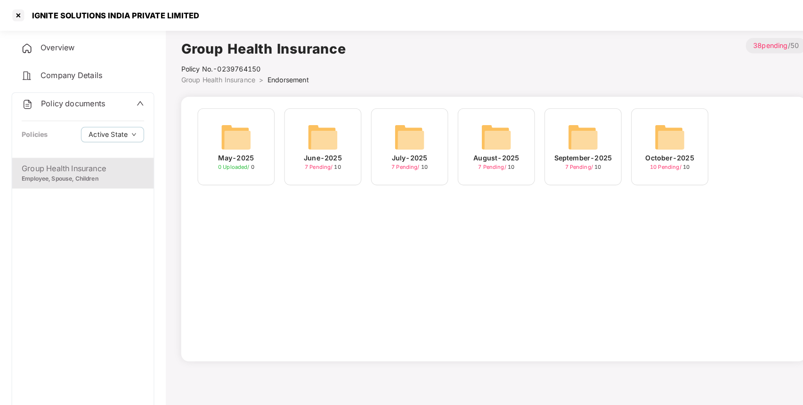
click at [650, 129] on img at bounding box center [655, 134] width 30 height 30
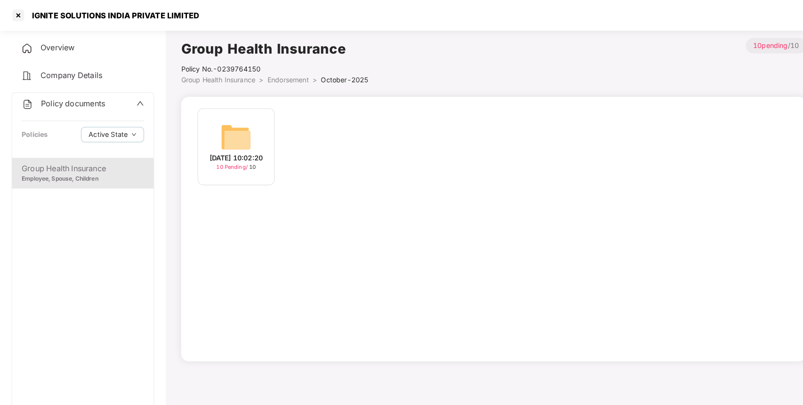
click at [222, 137] on img at bounding box center [231, 134] width 30 height 30
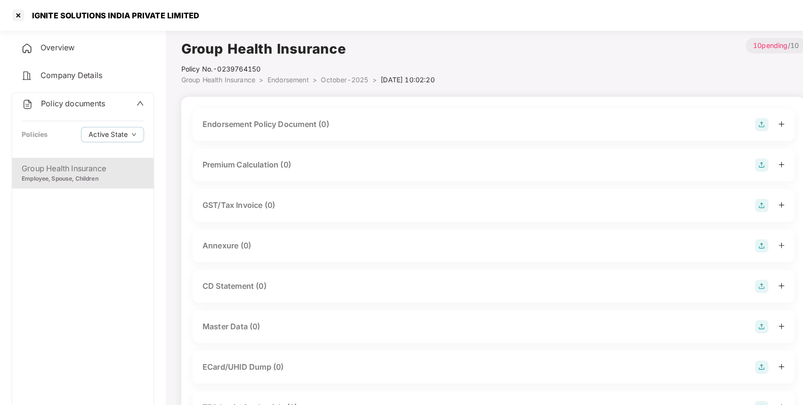
click at [743, 125] on img at bounding box center [744, 121] width 13 height 13
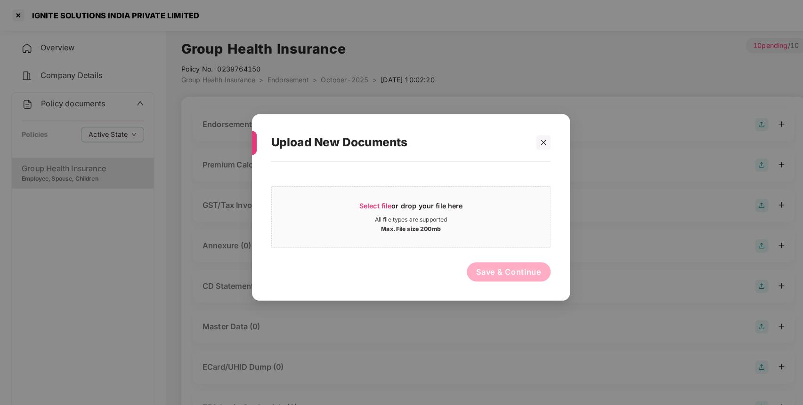
click at [345, 267] on div "Save & Continue" at bounding box center [401, 268] width 273 height 24
click at [372, 227] on span "Select file or drop your file here All file types are supported Max. File size …" at bounding box center [402, 211] width 272 height 45
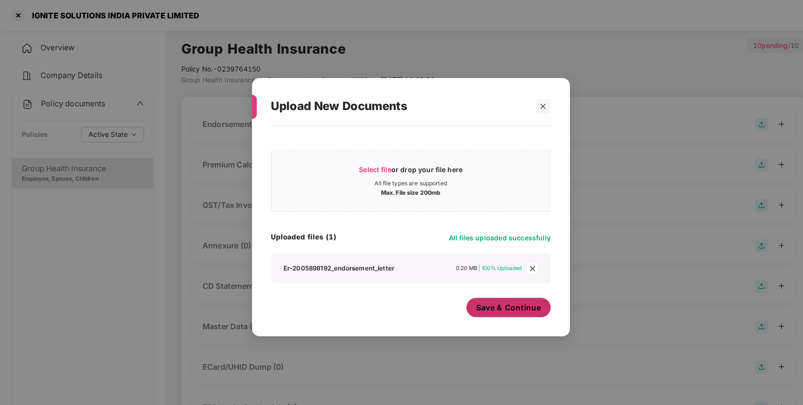
click at [500, 296] on span "Save & Continue" at bounding box center [497, 301] width 64 height 10
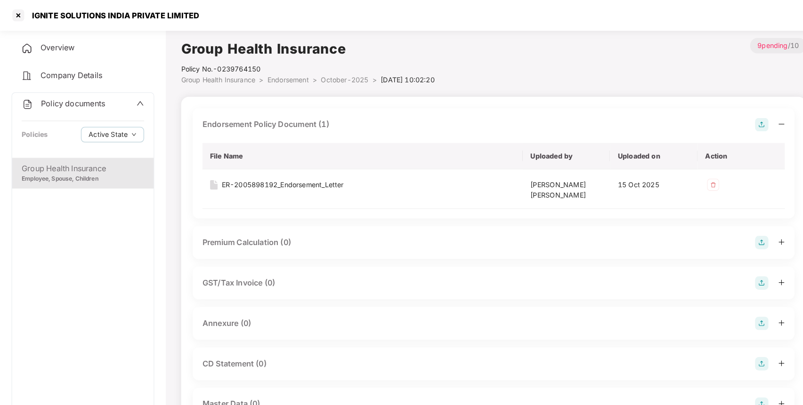
click at [738, 315] on img at bounding box center [744, 316] width 13 height 13
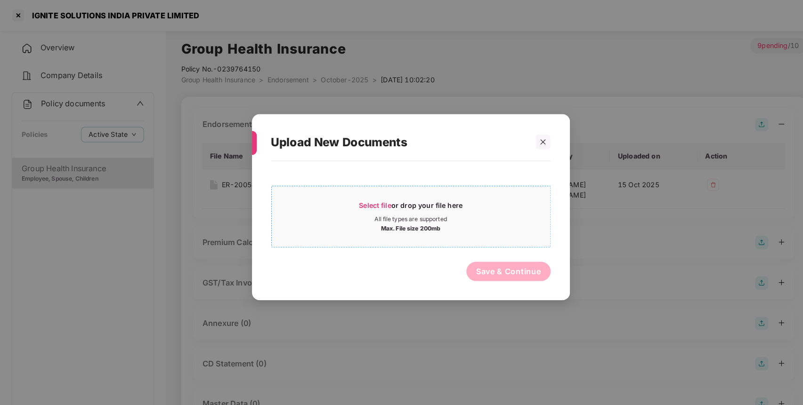
click at [433, 203] on div "Select file or drop your file here" at bounding box center [401, 203] width 101 height 14
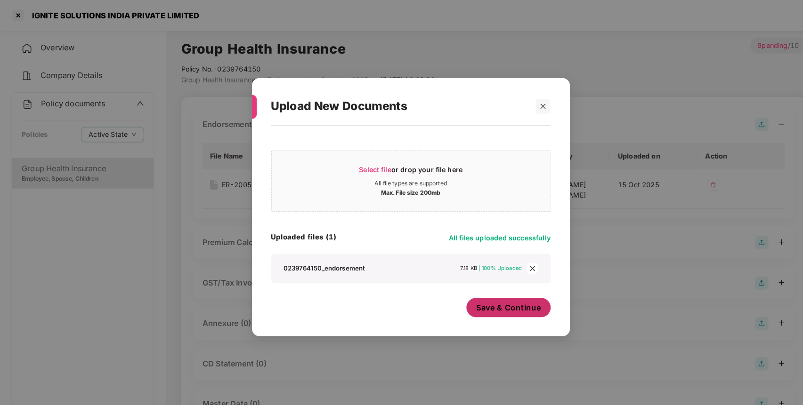
click at [510, 308] on button "Save & Continue" at bounding box center [497, 301] width 82 height 19
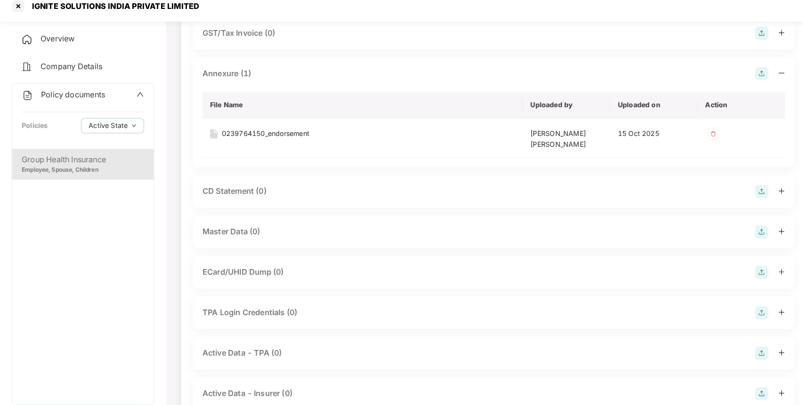
scroll to position [270, 0]
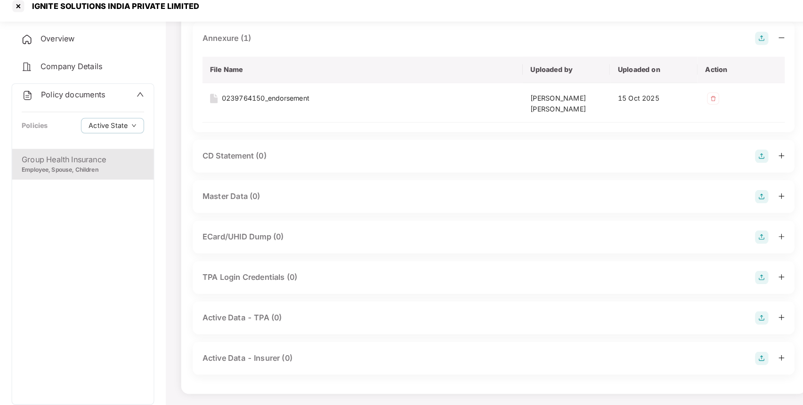
click at [744, 198] on img at bounding box center [744, 201] width 13 height 13
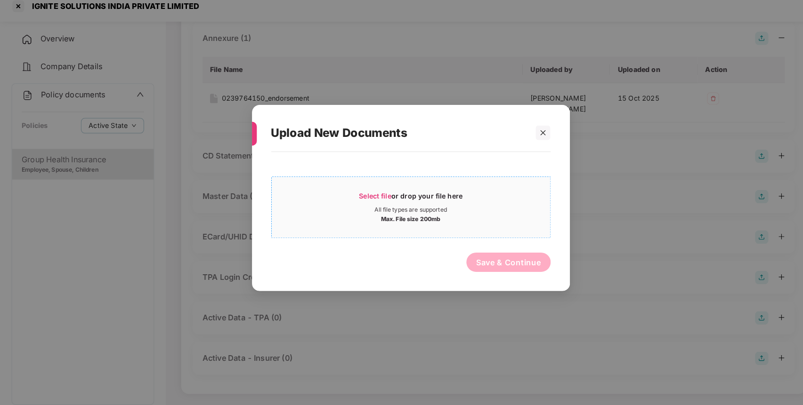
click at [431, 196] on div "Select file or drop your file here" at bounding box center [401, 203] width 101 height 14
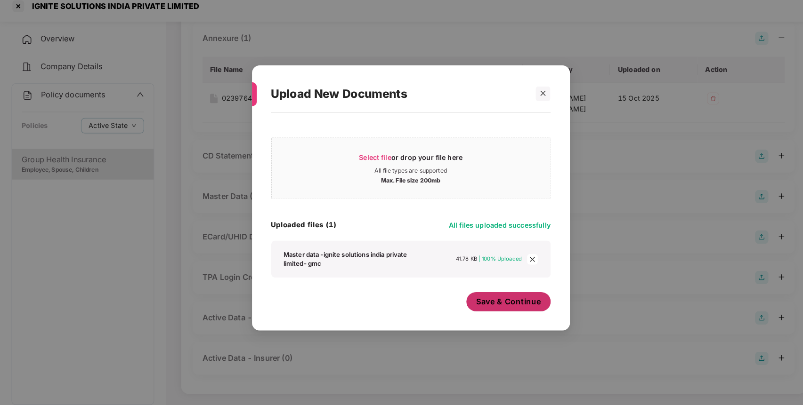
click at [496, 301] on span "Save & Continue" at bounding box center [497, 304] width 64 height 10
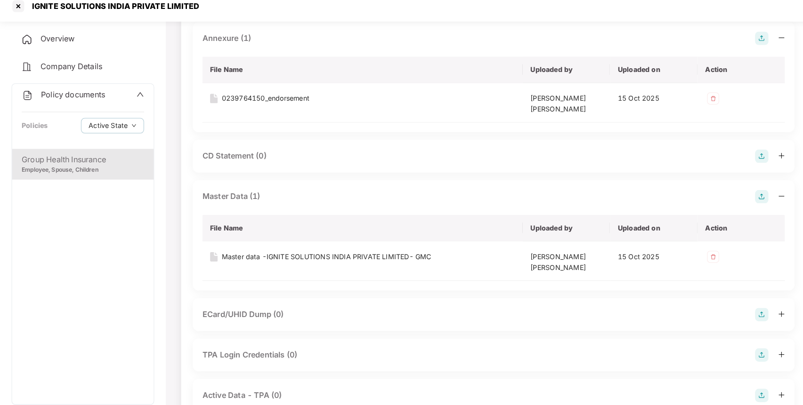
scroll to position [346, 0]
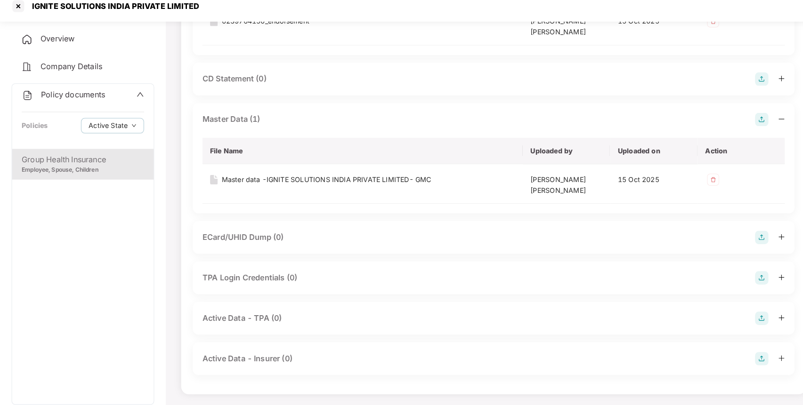
click at [115, 105] on div "Policy documents" at bounding box center [81, 102] width 120 height 12
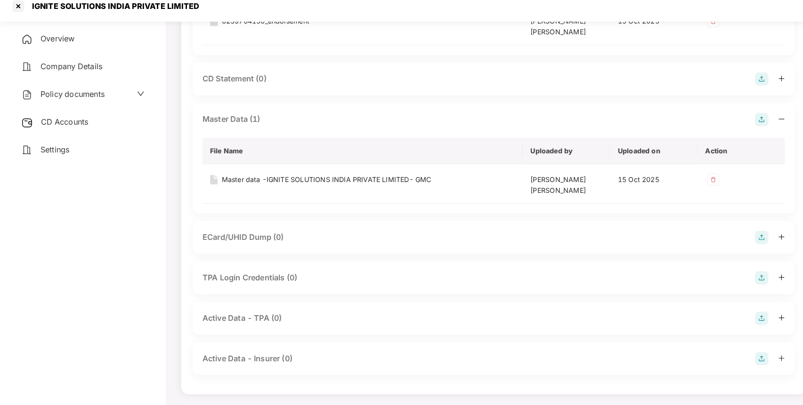
click at [85, 129] on span "CD Accounts" at bounding box center [63, 127] width 46 height 9
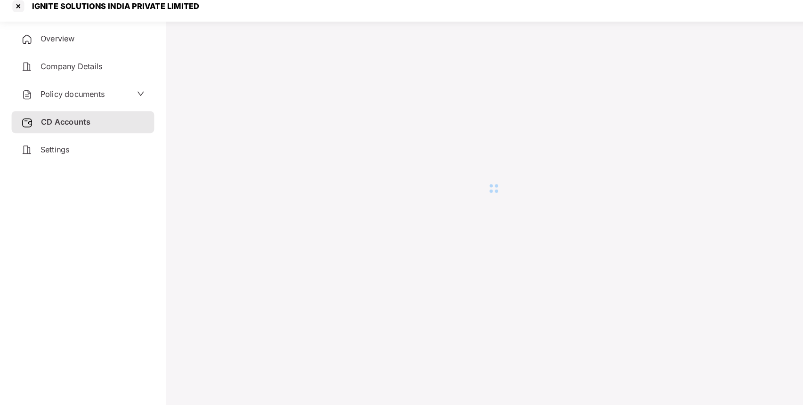
scroll to position [26, 0]
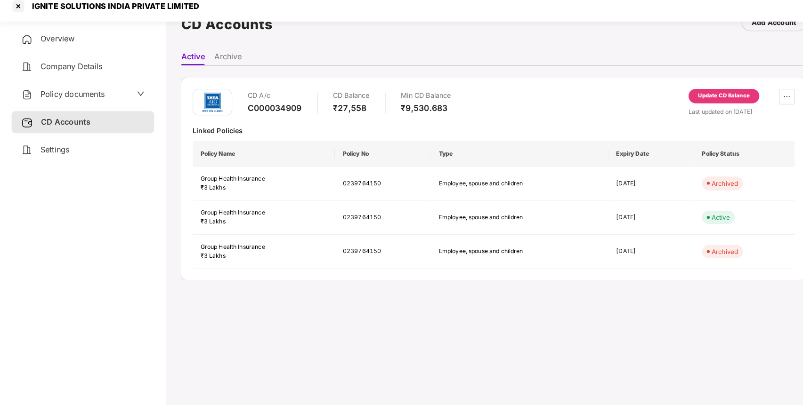
click at [730, 104] on div "Update CD Balance" at bounding box center [707, 103] width 50 height 8
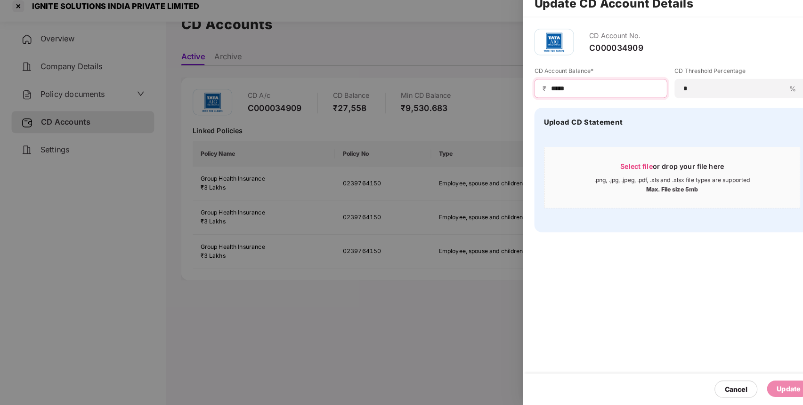
click at [602, 91] on input "*****" at bounding box center [591, 96] width 106 height 10
type input "*****"
click at [763, 394] on div "Update" at bounding box center [770, 389] width 23 height 10
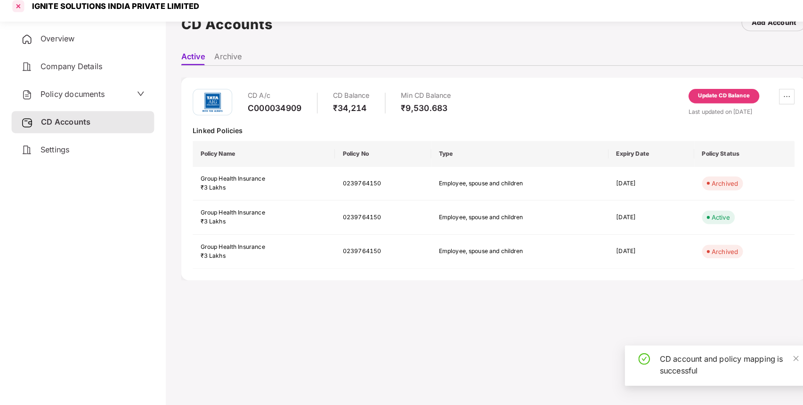
click at [20, 17] on div at bounding box center [17, 15] width 15 height 15
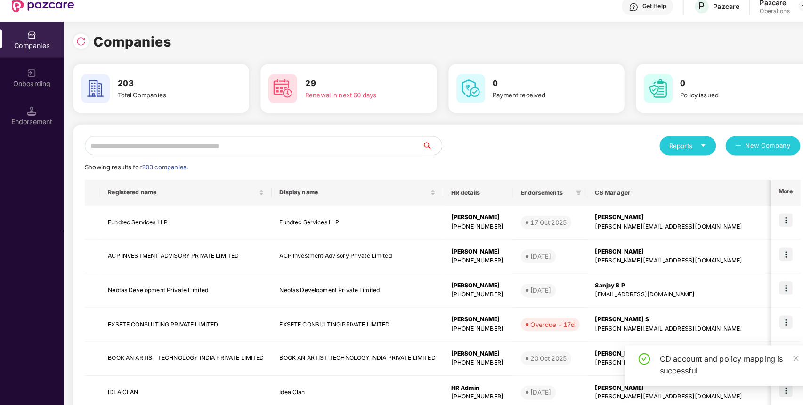
scroll to position [0, 0]
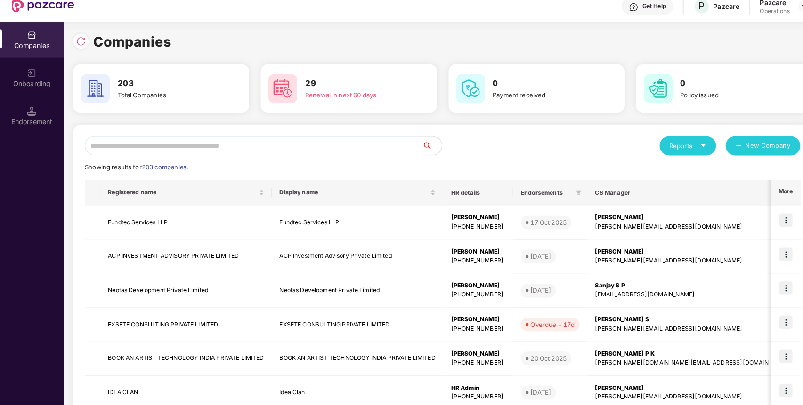
click at [230, 154] on input "text" at bounding box center [248, 151] width 330 height 19
paste input "********"
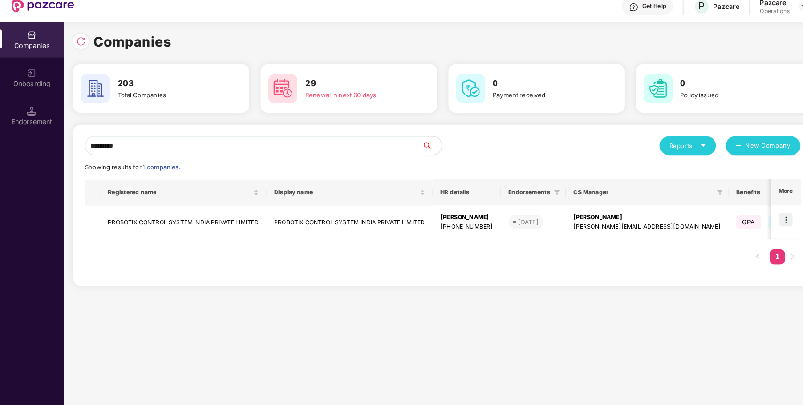
type input "********"
click at [201, 231] on td "PROBOTIX CONTROL SYSTEM INDIA PRIVATE LIMITED" at bounding box center [179, 226] width 162 height 33
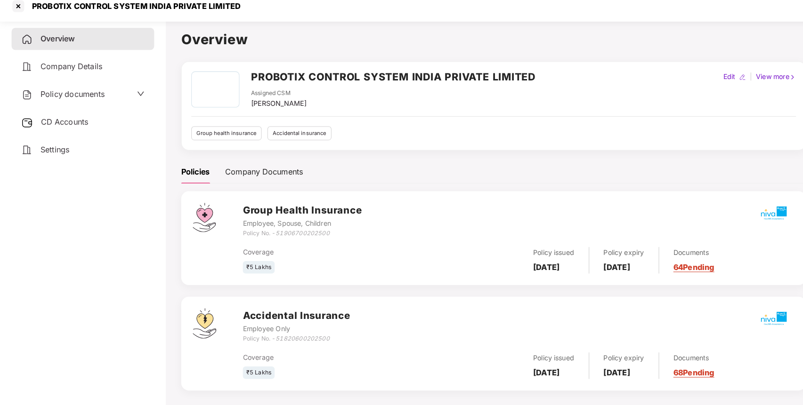
click at [107, 101] on div "Policy documents" at bounding box center [81, 101] width 121 height 12
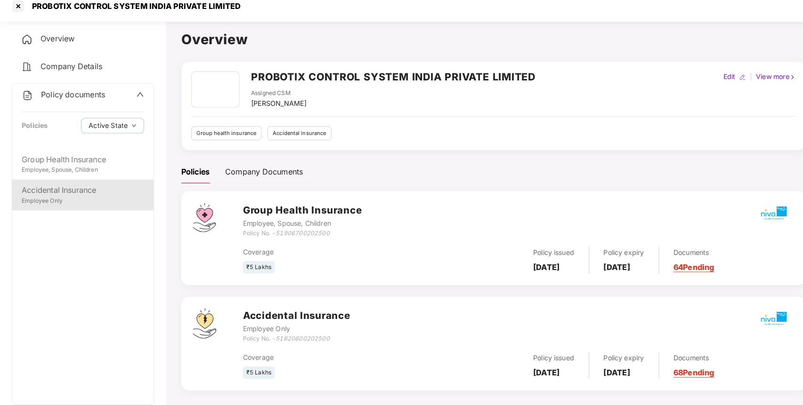
click at [96, 203] on div "Employee Only" at bounding box center [81, 205] width 120 height 9
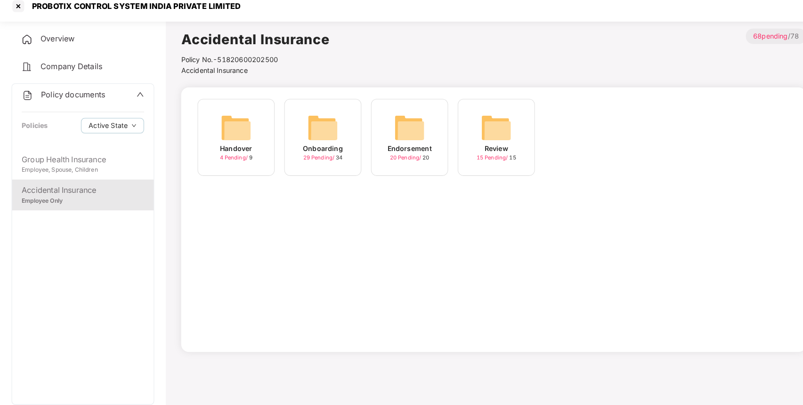
click at [396, 126] on img at bounding box center [400, 134] width 30 height 30
click at [560, 127] on img at bounding box center [570, 134] width 30 height 30
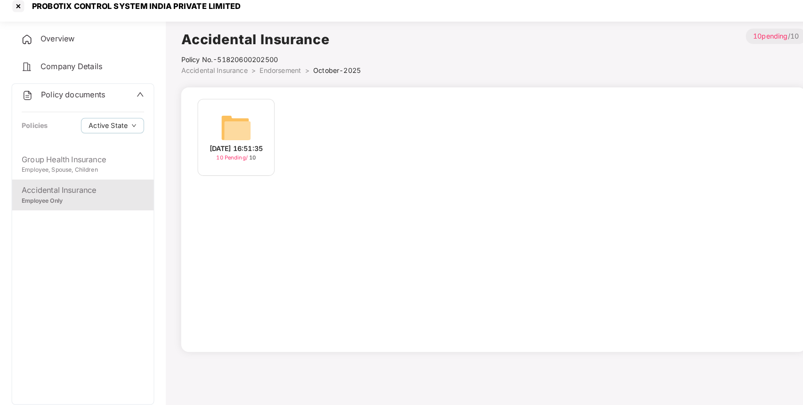
click at [251, 136] on div "09-Oct-2025 16:51:35 10 Pending / 10" at bounding box center [230, 143] width 75 height 75
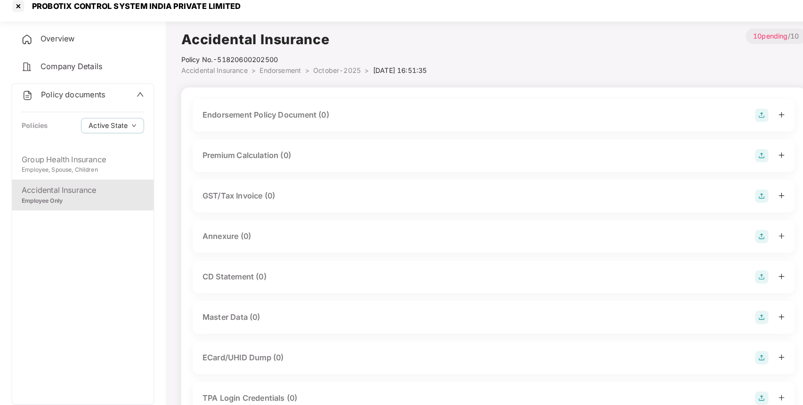
click at [743, 119] on img at bounding box center [744, 121] width 13 height 13
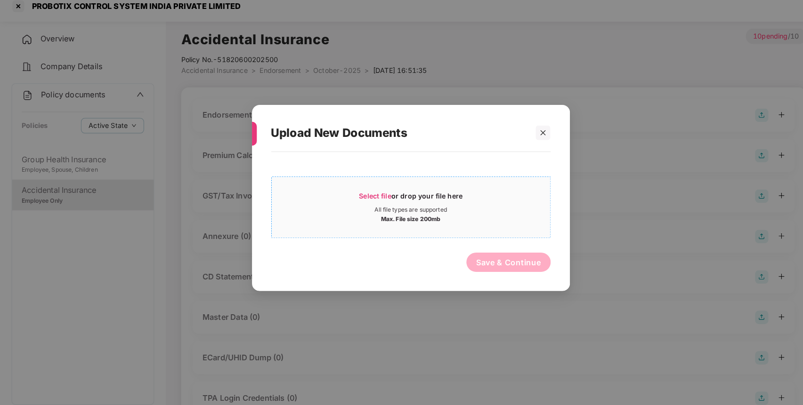
click at [344, 213] on div "All file types are supported" at bounding box center [402, 215] width 272 height 8
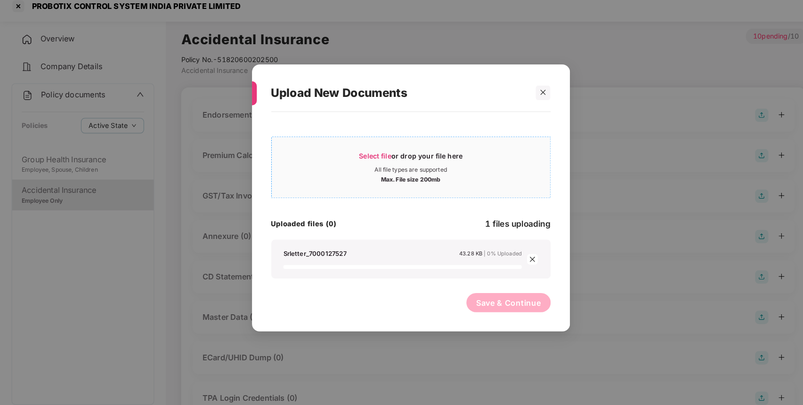
click at [334, 157] on div "Select file or drop your file here" at bounding box center [402, 164] width 272 height 14
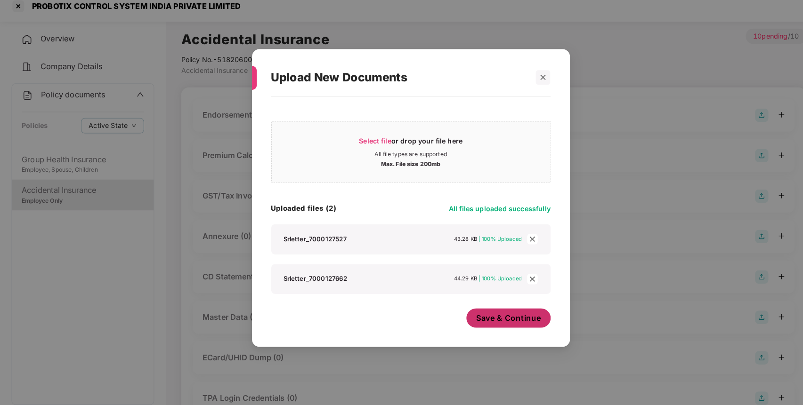
click at [502, 320] on span "Save & Continue" at bounding box center [497, 320] width 64 height 10
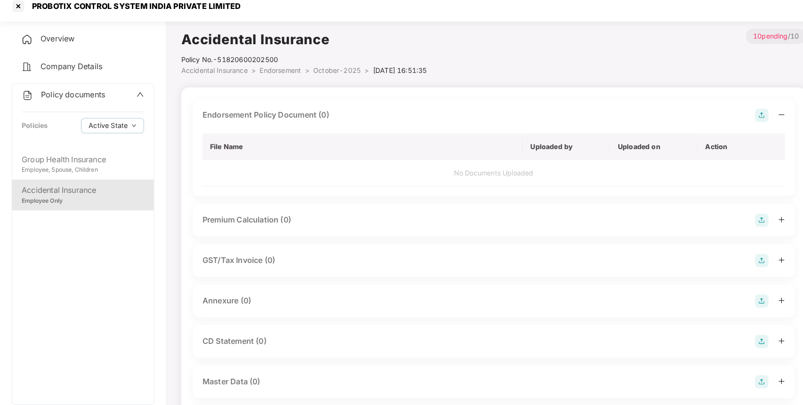
scroll to position [149, 0]
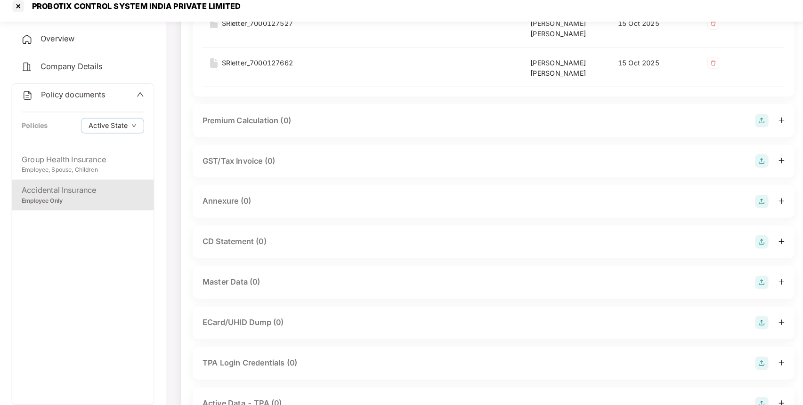
click at [745, 206] on img at bounding box center [744, 206] width 13 height 13
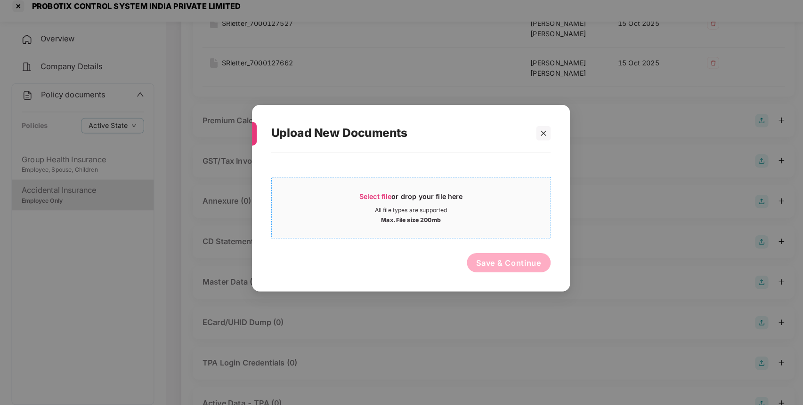
click at [487, 219] on div "Max. File size 200mb" at bounding box center [402, 222] width 272 height 9
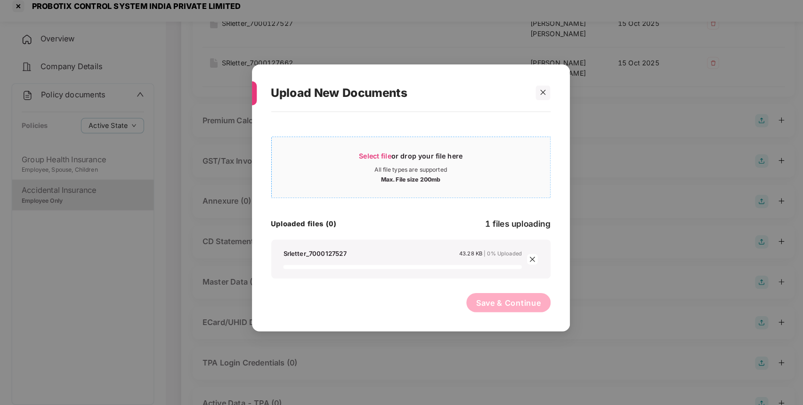
click at [307, 166] on div "Select file or drop your file here" at bounding box center [402, 164] width 272 height 14
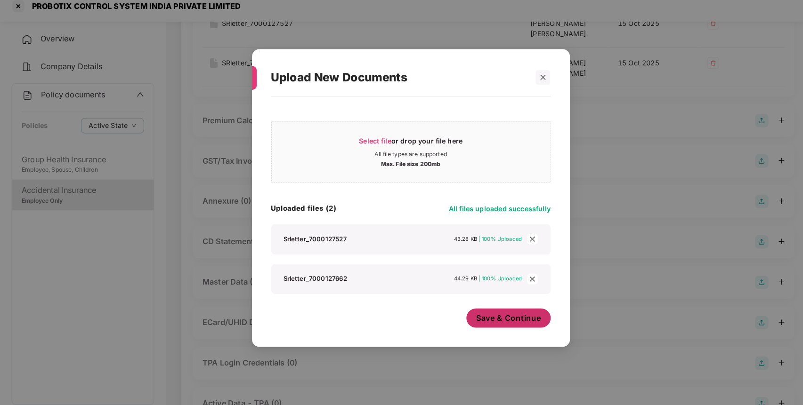
click at [519, 327] on button "Save & Continue" at bounding box center [497, 320] width 82 height 19
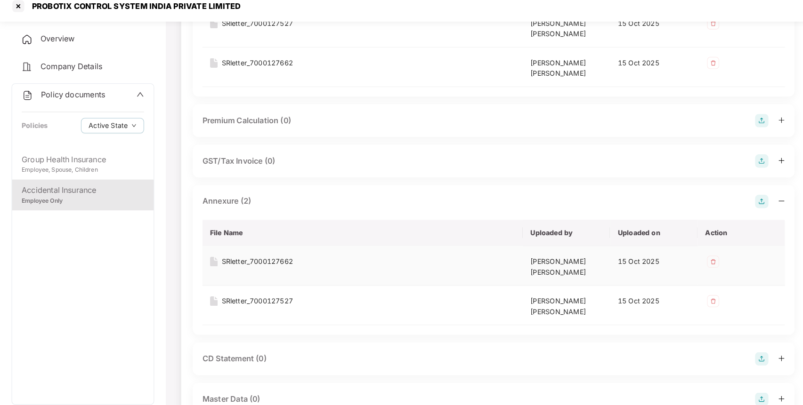
scroll to position [347, 0]
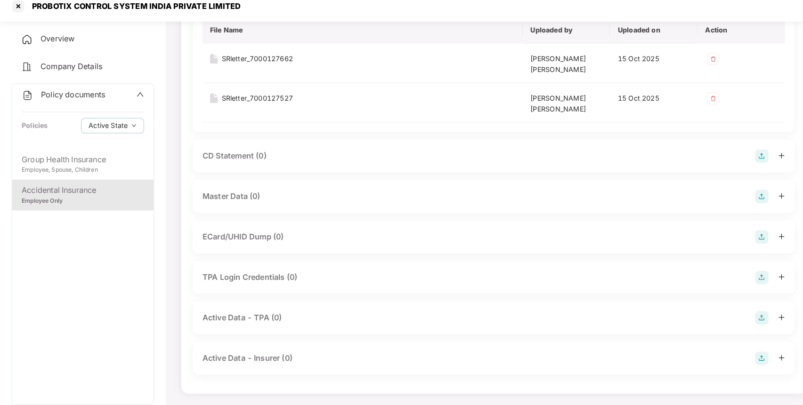
click at [741, 198] on img at bounding box center [744, 201] width 13 height 13
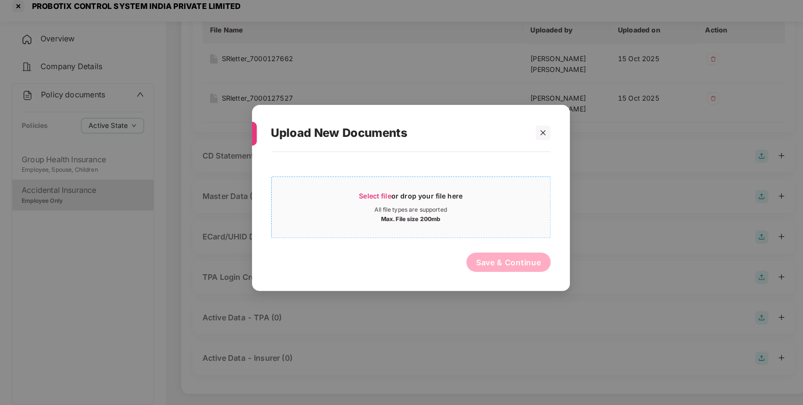
click at [457, 215] on div "All file types are supported" at bounding box center [402, 215] width 272 height 8
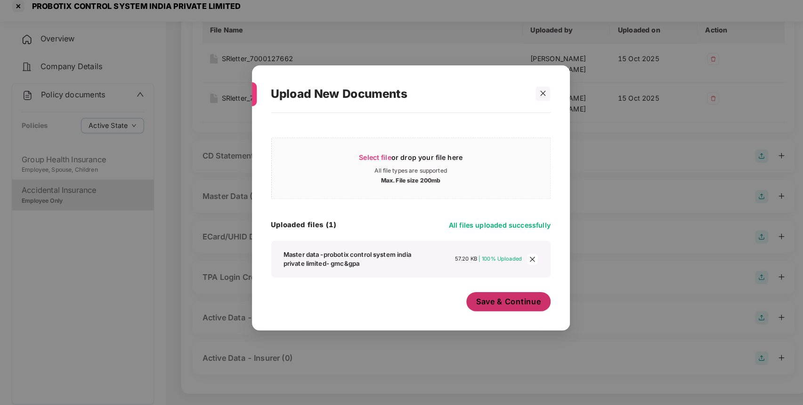
click at [484, 305] on span "Save & Continue" at bounding box center [497, 304] width 64 height 10
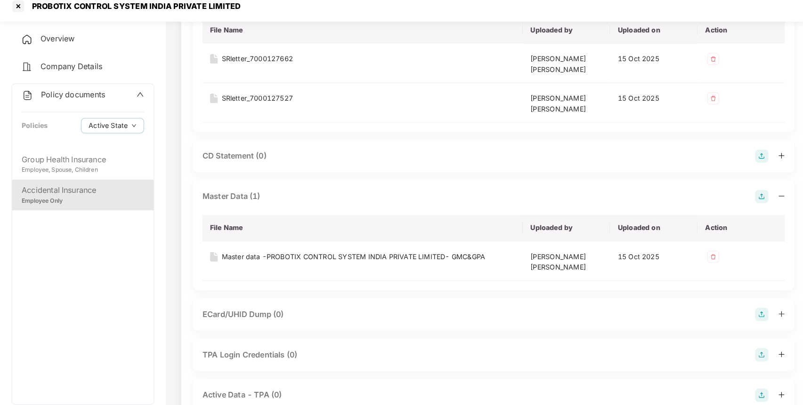
click at [84, 105] on div "Policy documents" at bounding box center [61, 102] width 81 height 12
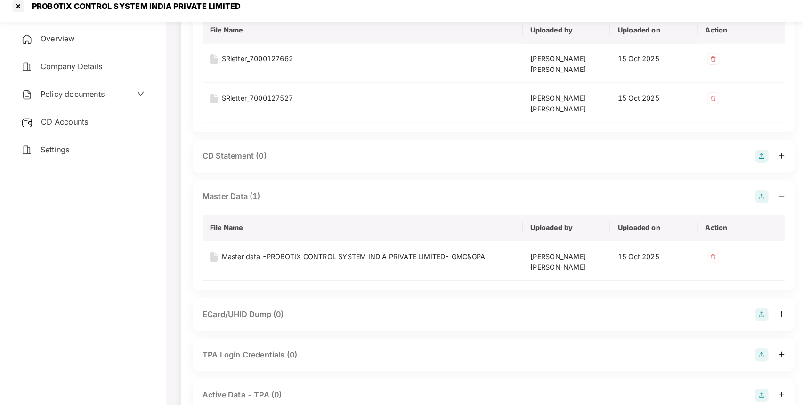
click at [87, 135] on div "CD Accounts" at bounding box center [80, 129] width 139 height 22
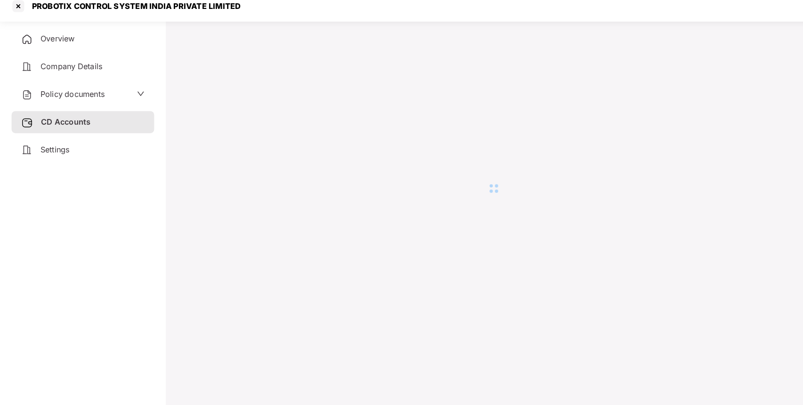
scroll to position [26, 0]
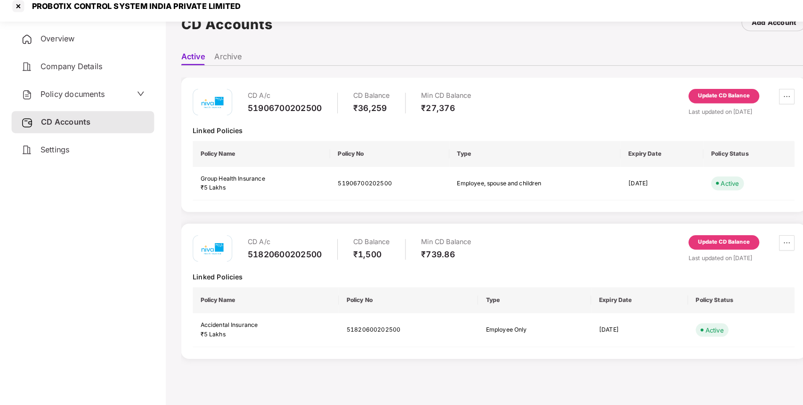
click at [673, 237] on div "CD A/c 51820600202500 CD Balance ₹1,500 Min CD Balance ₹739.86 Update CD Balanc…" at bounding box center [482, 294] width 611 height 132
click at [683, 244] on div "Update CD Balance" at bounding box center [707, 246] width 50 height 8
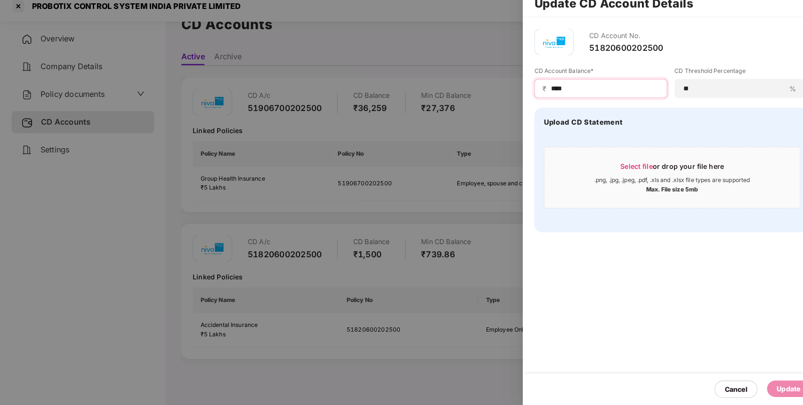
click at [574, 99] on input "****" at bounding box center [591, 96] width 106 height 10
type input "****"
click at [774, 392] on div "Update" at bounding box center [770, 389] width 23 height 10
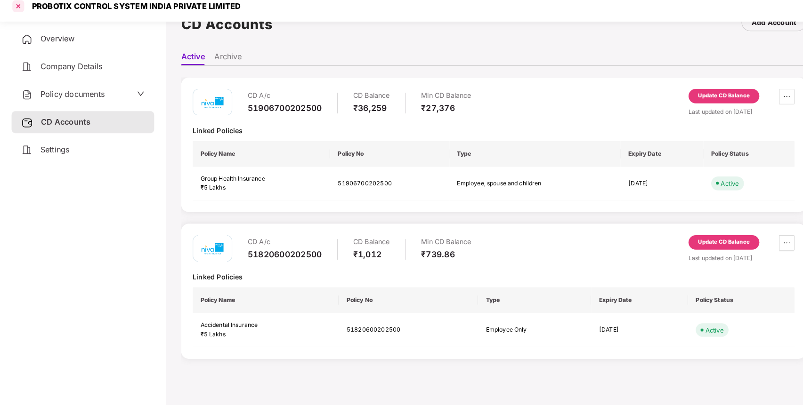
click at [18, 21] on div at bounding box center [17, 15] width 15 height 15
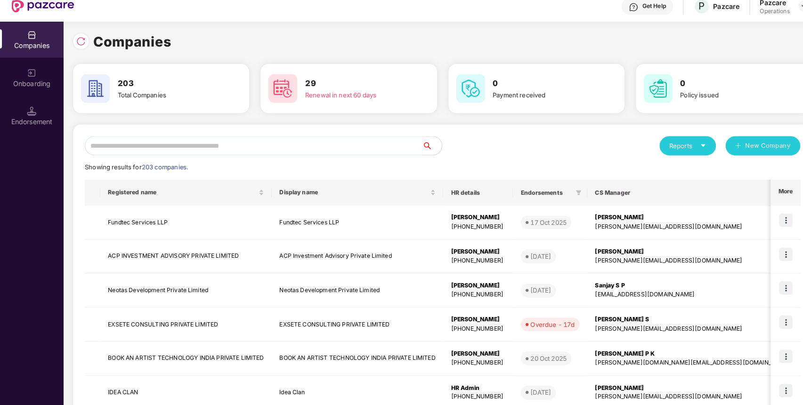
scroll to position [0, 0]
click at [226, 155] on input "text" at bounding box center [248, 151] width 330 height 19
paste input "********"
type input "********"
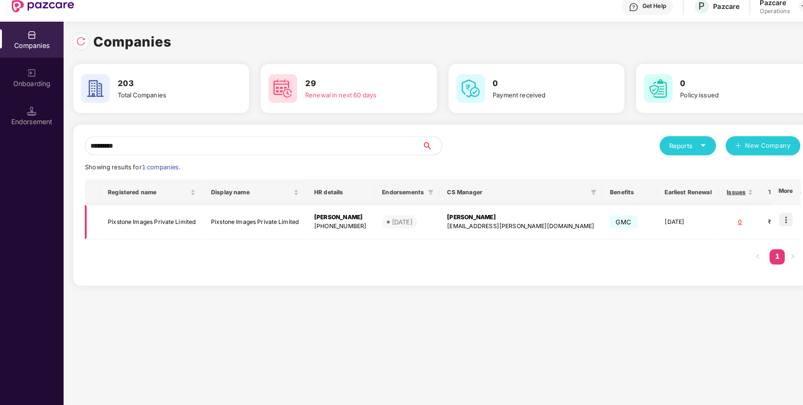
click at [152, 219] on td "Pixstone Images Private Limited" at bounding box center [148, 226] width 101 height 33
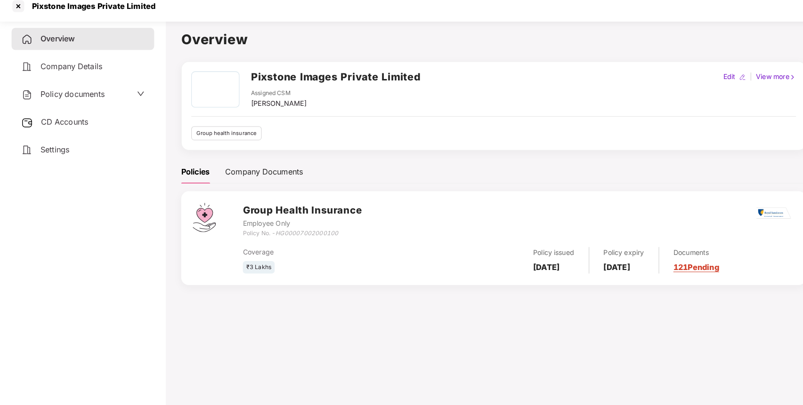
click at [89, 106] on div "Policy documents" at bounding box center [61, 101] width 81 height 12
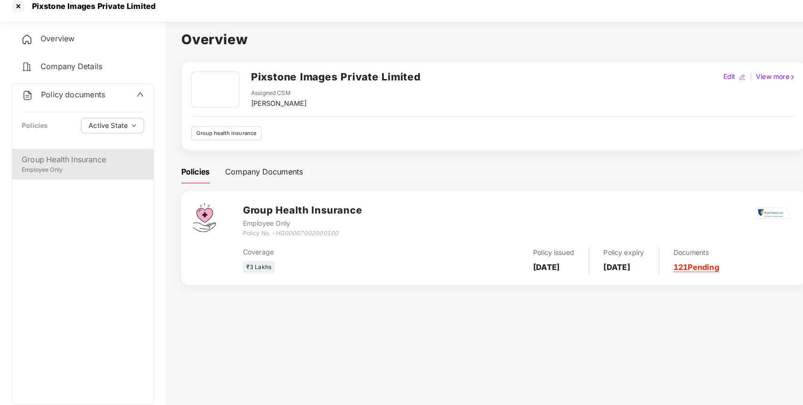
click at [106, 162] on div "Group Health Insurance" at bounding box center [81, 165] width 120 height 12
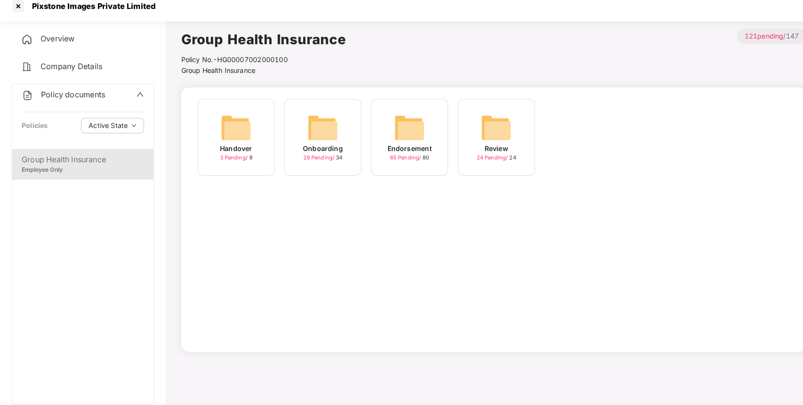
click at [396, 154] on div "Endorsement" at bounding box center [400, 154] width 43 height 10
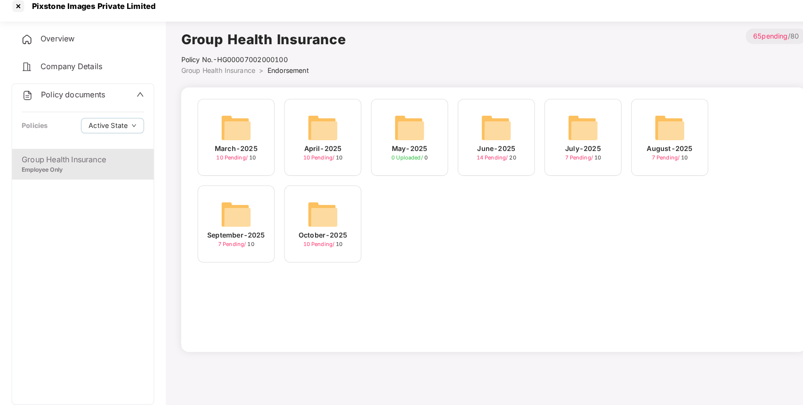
click at [311, 224] on img at bounding box center [315, 219] width 30 height 30
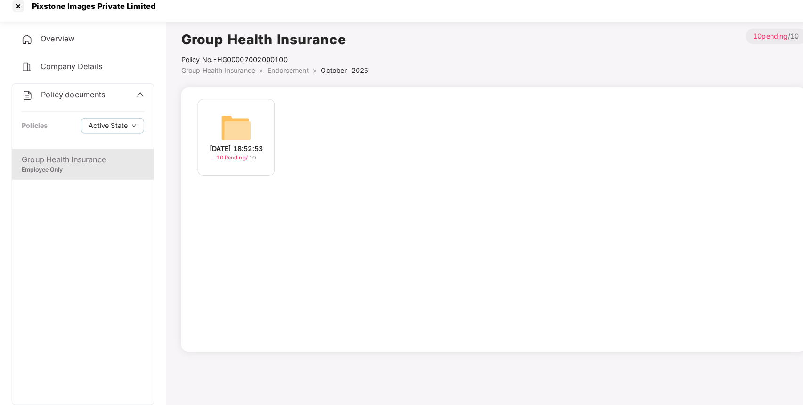
click at [236, 122] on img at bounding box center [231, 134] width 30 height 30
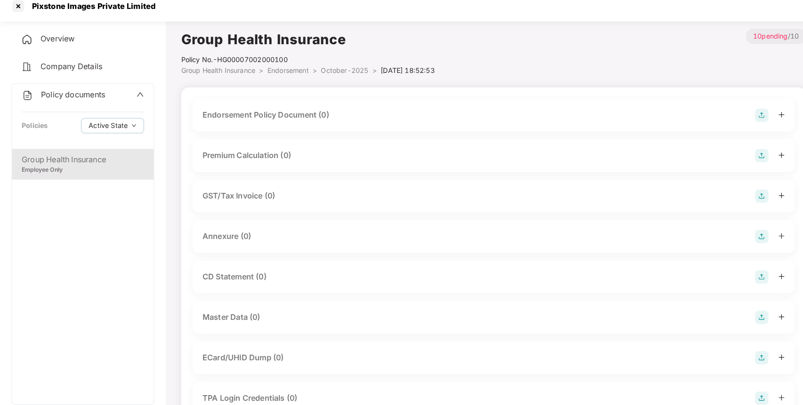
click at [749, 120] on img at bounding box center [744, 121] width 13 height 13
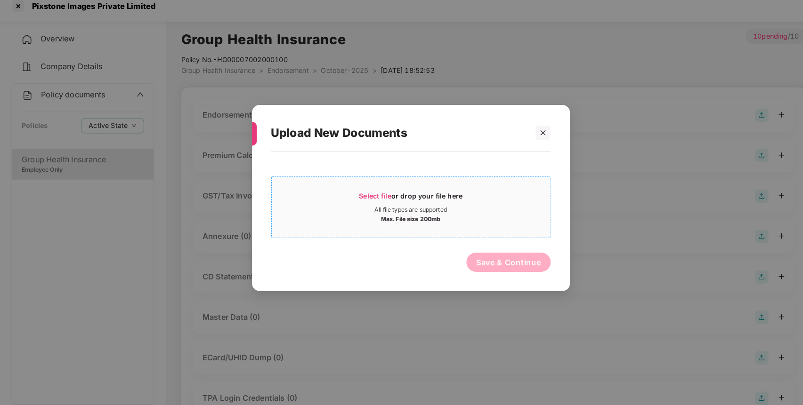
click at [493, 186] on div "Select file or drop your file here All file types are supported Max. File size …" at bounding box center [401, 212] width 273 height 60
click at [335, 216] on div "All file types are supported" at bounding box center [402, 215] width 272 height 8
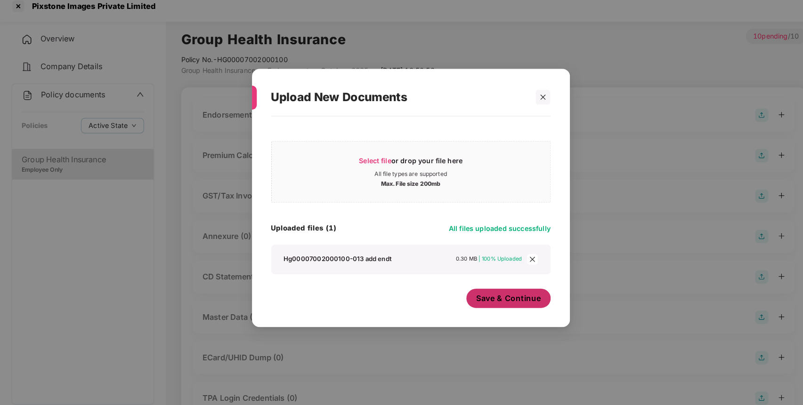
click at [521, 306] on span "Save & Continue" at bounding box center [497, 301] width 64 height 10
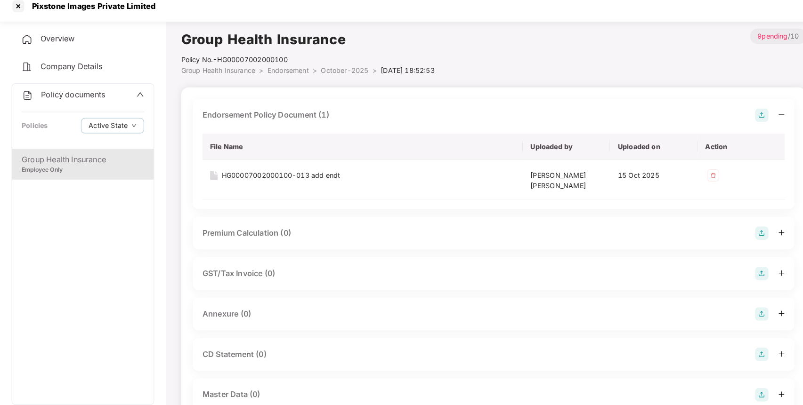
click at [746, 319] on img at bounding box center [744, 316] width 13 height 13
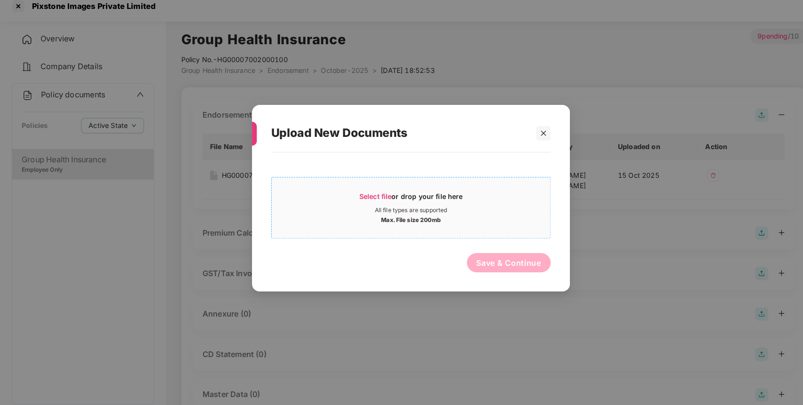
click at [391, 220] on div "Max. File size 200mb" at bounding box center [402, 222] width 58 height 9
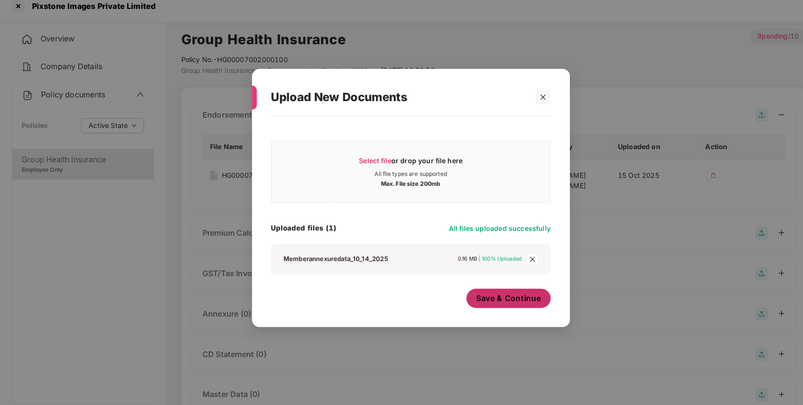
click at [490, 301] on span "Save & Continue" at bounding box center [497, 301] width 64 height 10
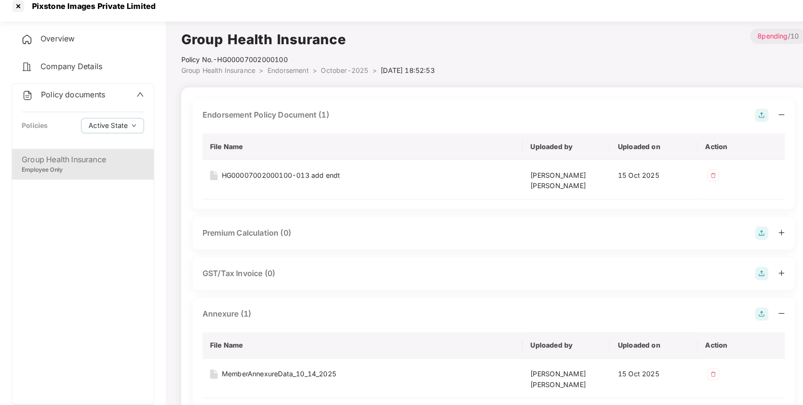
scroll to position [270, 0]
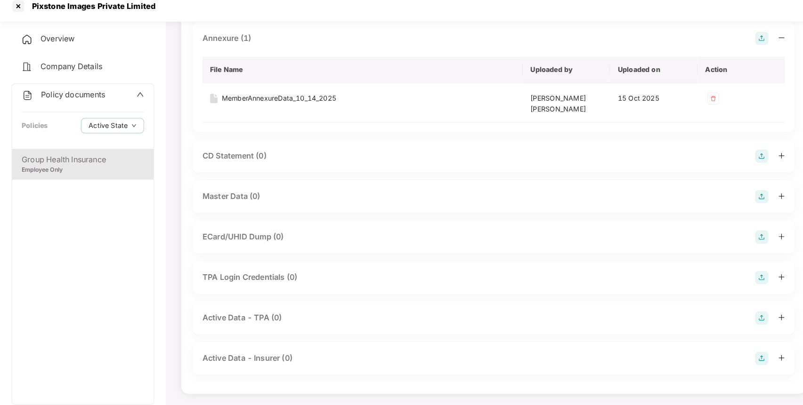
click at [743, 203] on img at bounding box center [744, 201] width 13 height 13
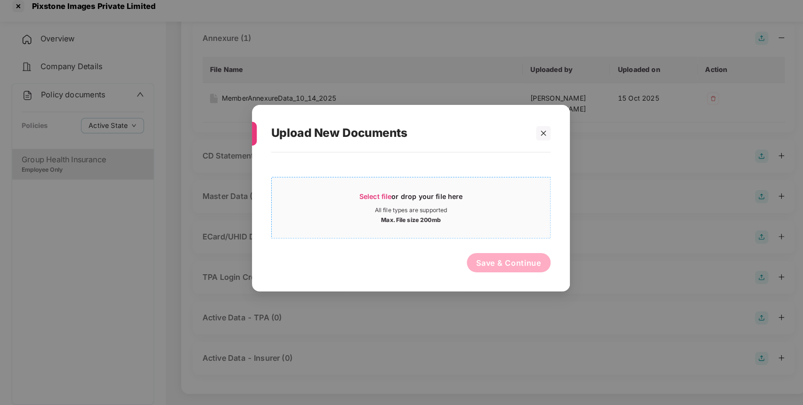
click at [493, 227] on div "Max. File size 200mb" at bounding box center [402, 222] width 272 height 9
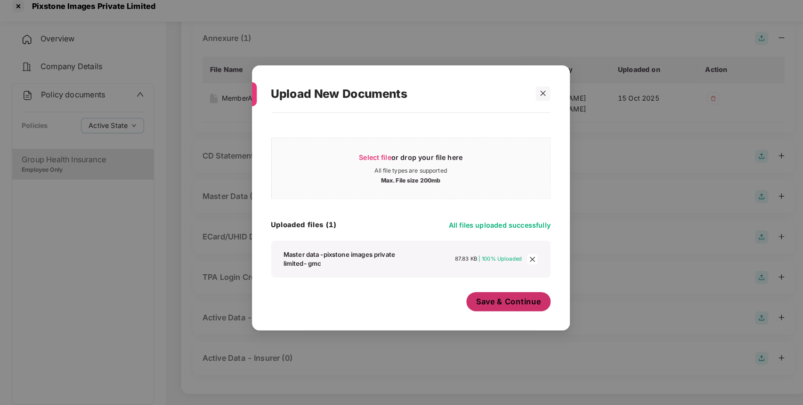
click at [499, 303] on span "Save & Continue" at bounding box center [497, 304] width 64 height 10
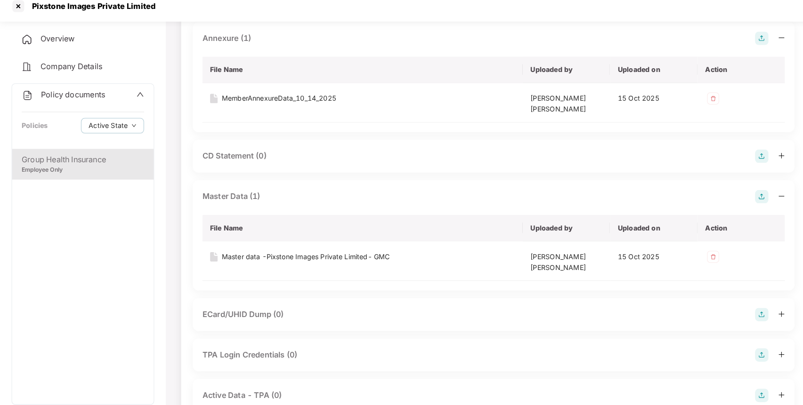
click at [57, 101] on span "Policy documents" at bounding box center [71, 101] width 63 height 9
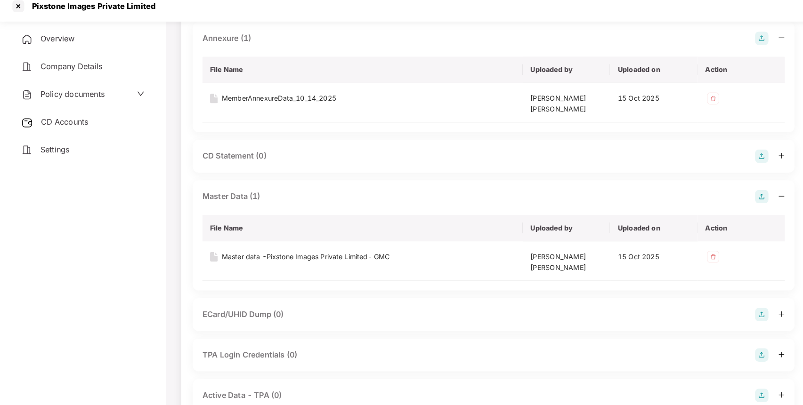
click at [81, 129] on span "CD Accounts" at bounding box center [63, 127] width 46 height 9
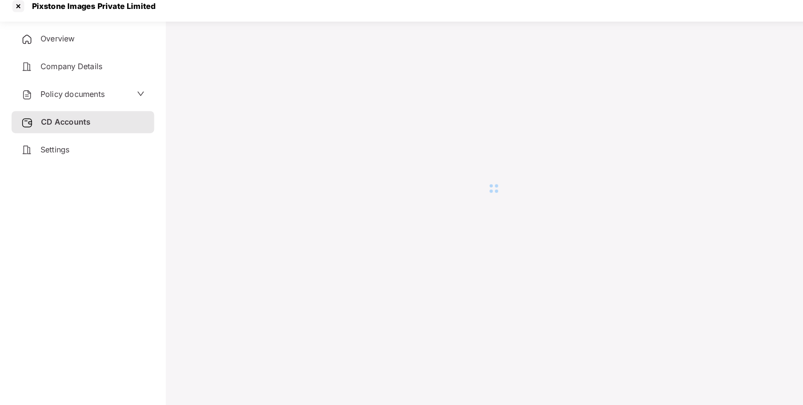
scroll to position [26, 0]
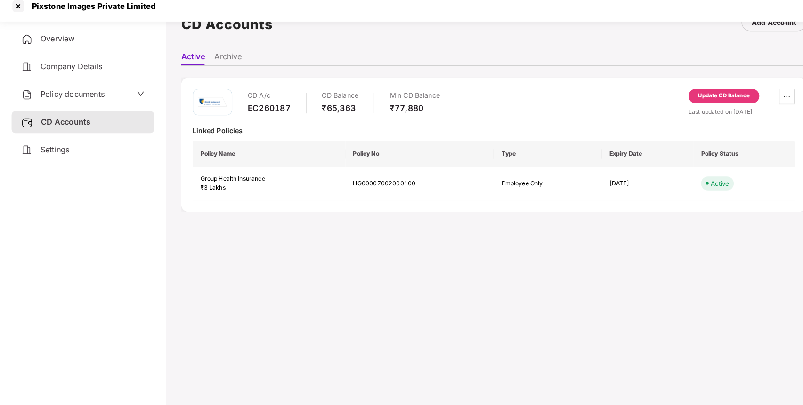
click at [696, 105] on div "Update CD Balance" at bounding box center [707, 103] width 50 height 8
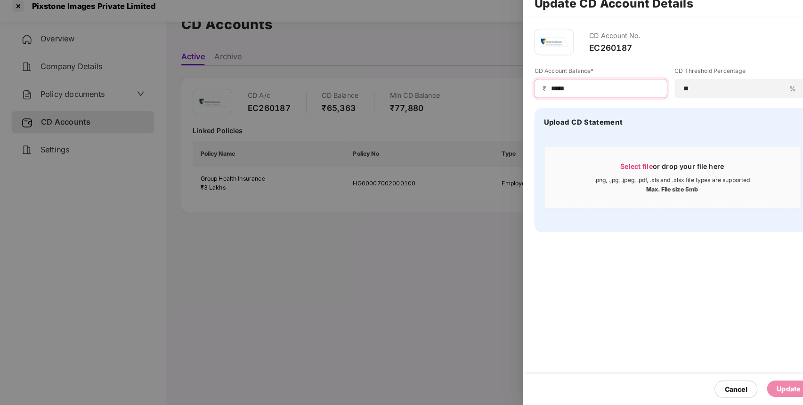
click at [584, 98] on input "*****" at bounding box center [591, 96] width 106 height 10
type input "*"
type input "*****"
click at [777, 389] on div "Update" at bounding box center [770, 389] width 23 height 10
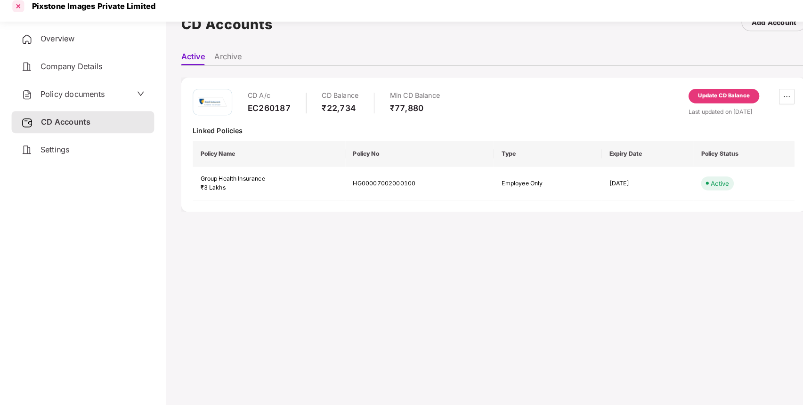
click at [19, 18] on div at bounding box center [17, 15] width 15 height 15
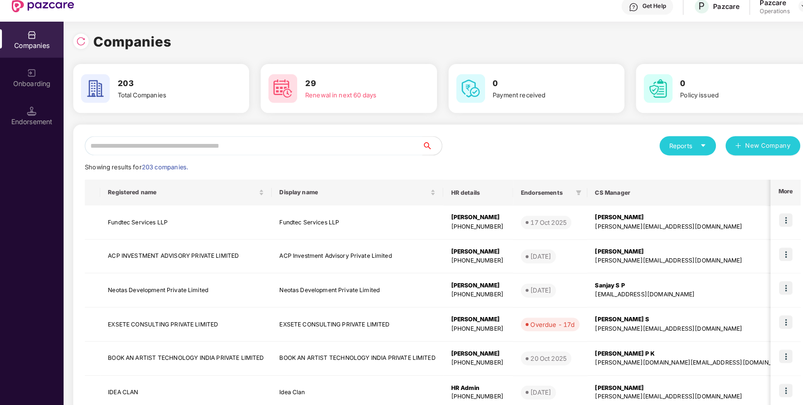
click at [256, 150] on input "text" at bounding box center [248, 151] width 330 height 19
paste input "**********"
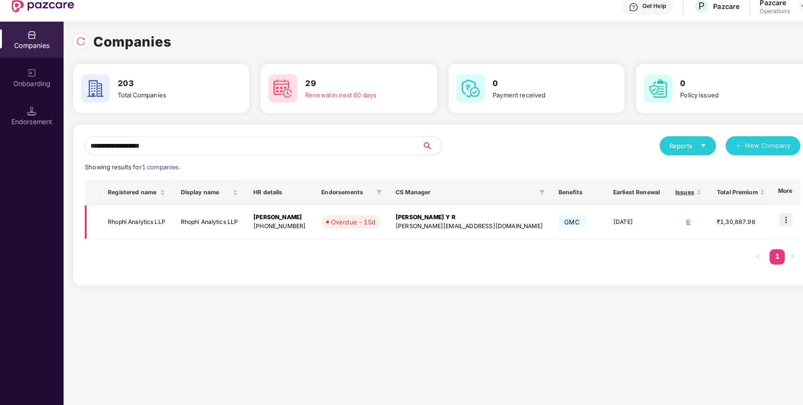
type input "**********"
click at [770, 221] on img at bounding box center [768, 224] width 13 height 13
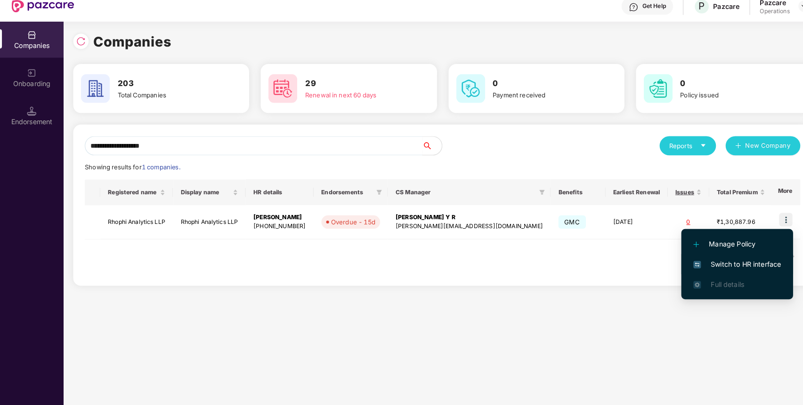
click at [702, 264] on span "Switch to HR interface" at bounding box center [721, 267] width 86 height 10
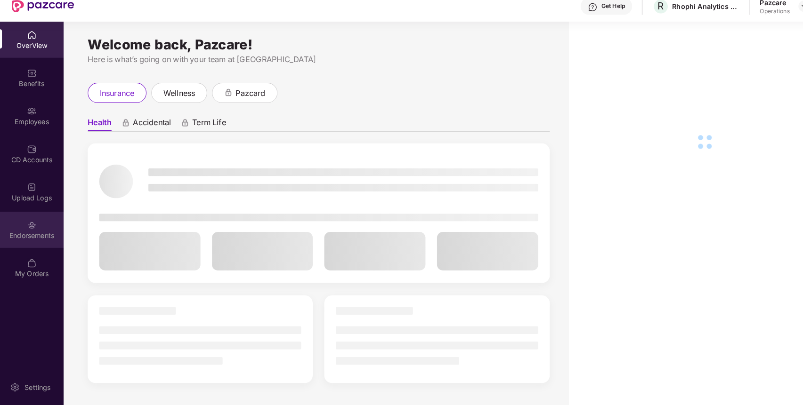
click at [59, 242] on div "Endorsements" at bounding box center [31, 239] width 62 height 9
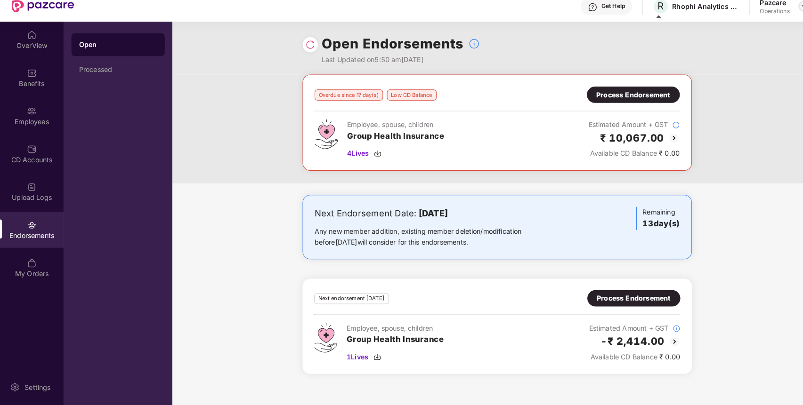
click at [781, 11] on div at bounding box center [785, 14] width 11 height 11
click at [652, 110] on div "Overdue since 17 day(s) Low CD Balance Process Endorsement Employee, spouse, ch…" at bounding box center [486, 129] width 357 height 71
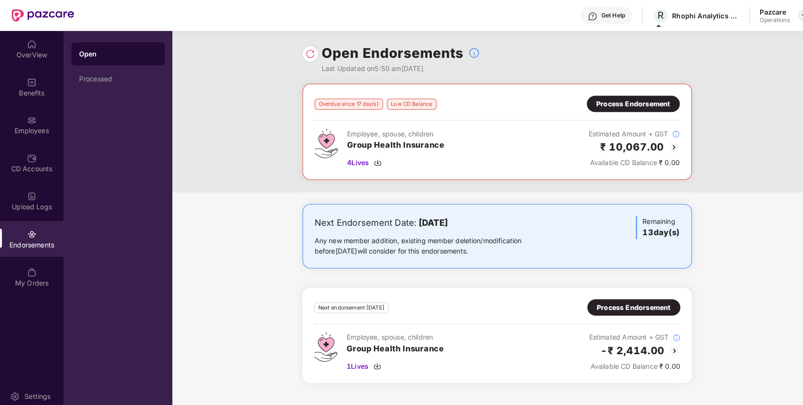
click at [784, 15] on img at bounding box center [786, 15] width 8 height 8
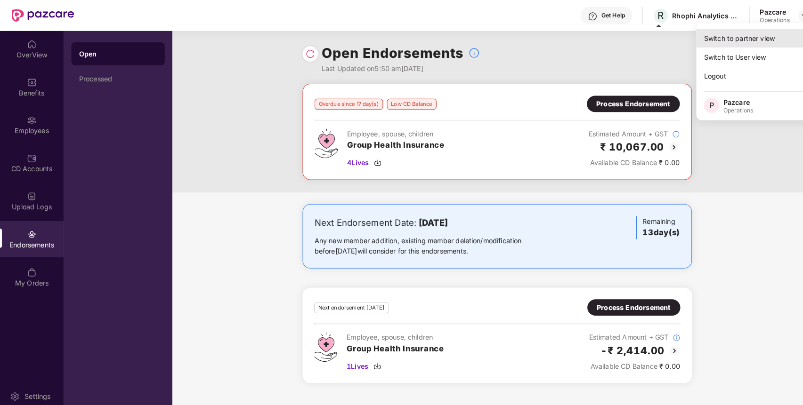
click at [762, 40] on div "Switch to partner view" at bounding box center [742, 37] width 122 height 18
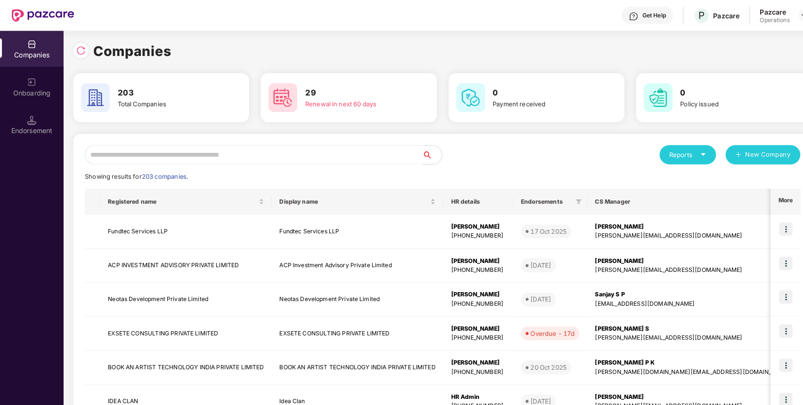
paste input "**********"
click at [378, 157] on input "text" at bounding box center [248, 151] width 330 height 19
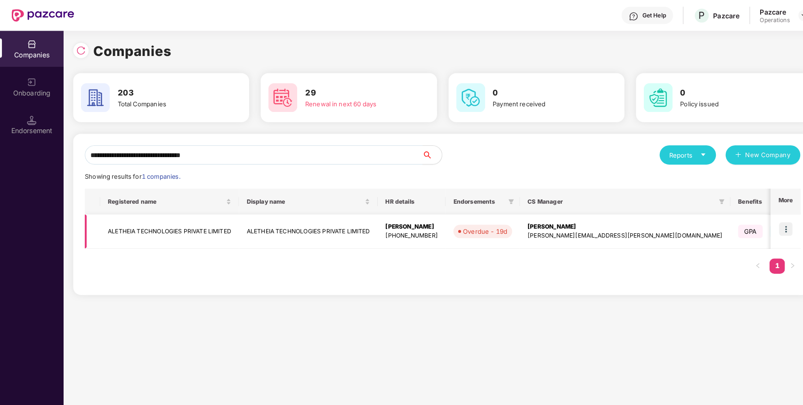
type input "**********"
click at [767, 223] on img at bounding box center [768, 224] width 13 height 13
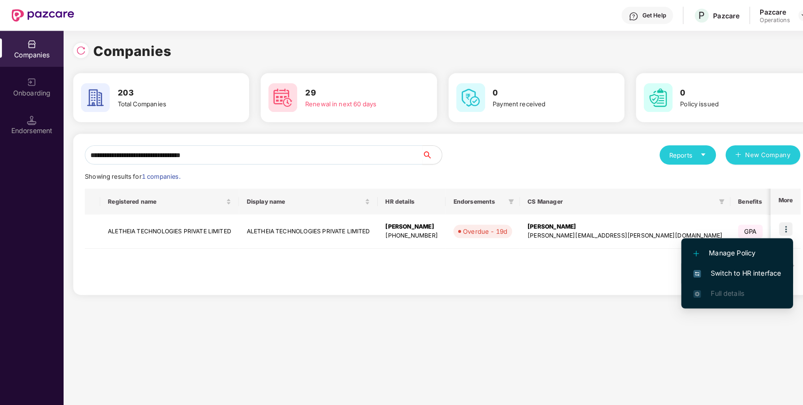
click at [695, 267] on span "Switch to HR interface" at bounding box center [721, 267] width 86 height 10
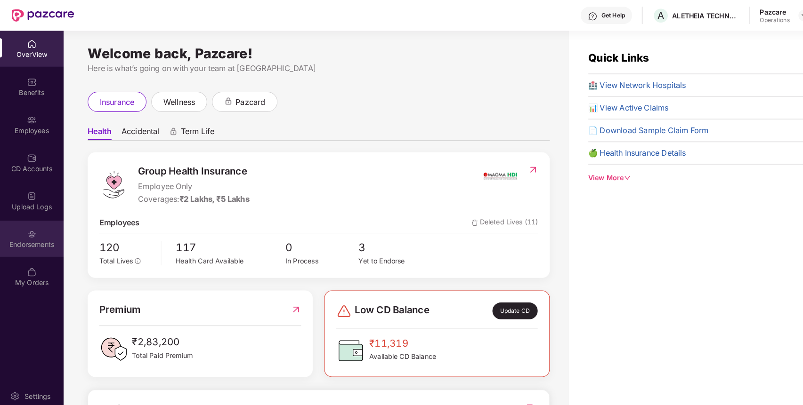
click at [35, 248] on div "Endorsements" at bounding box center [31, 233] width 62 height 35
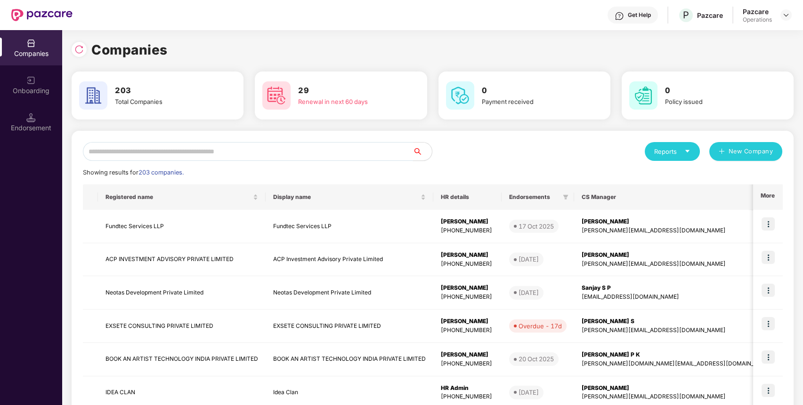
click at [313, 152] on input "text" at bounding box center [248, 151] width 330 height 19
paste input "**********"
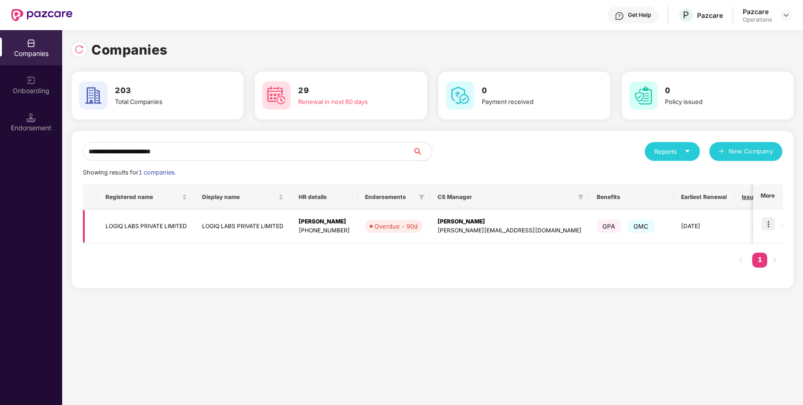
type input "**********"
click at [765, 220] on img at bounding box center [768, 224] width 13 height 13
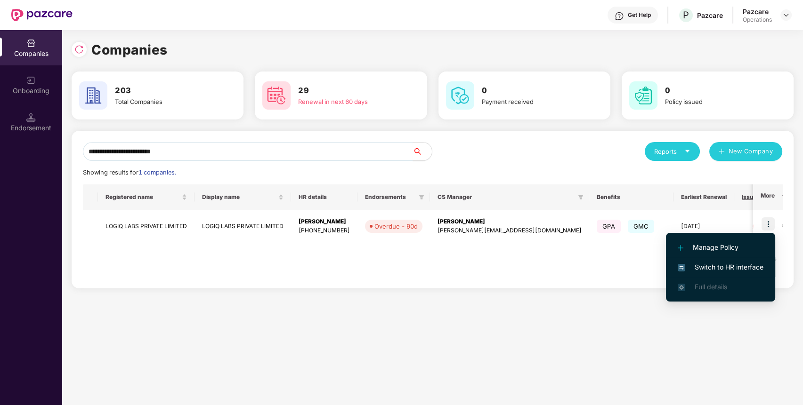
click at [728, 264] on span "Switch to HR interface" at bounding box center [721, 267] width 86 height 10
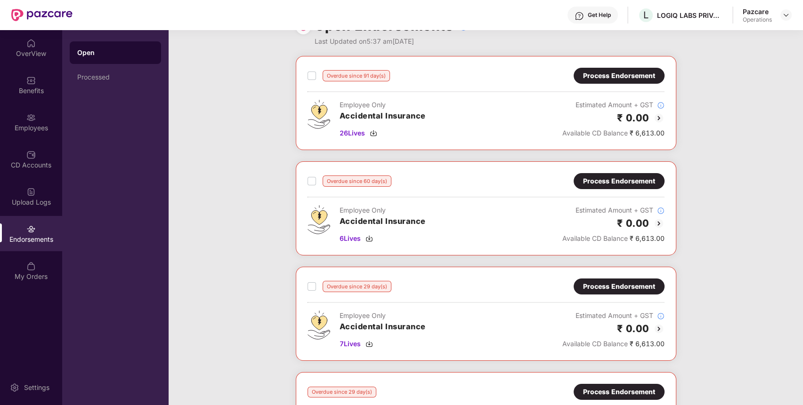
scroll to position [26, 0]
